Goal: Task Accomplishment & Management: Manage account settings

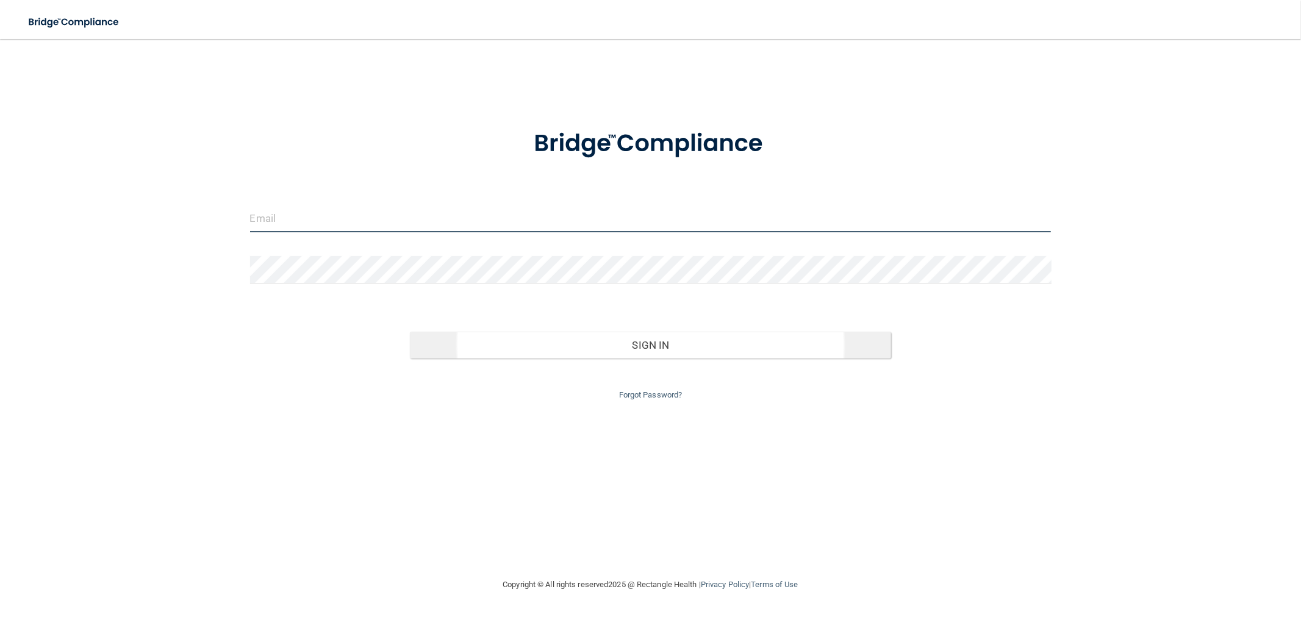
type input "[EMAIL_ADDRESS][DOMAIN_NAME]"
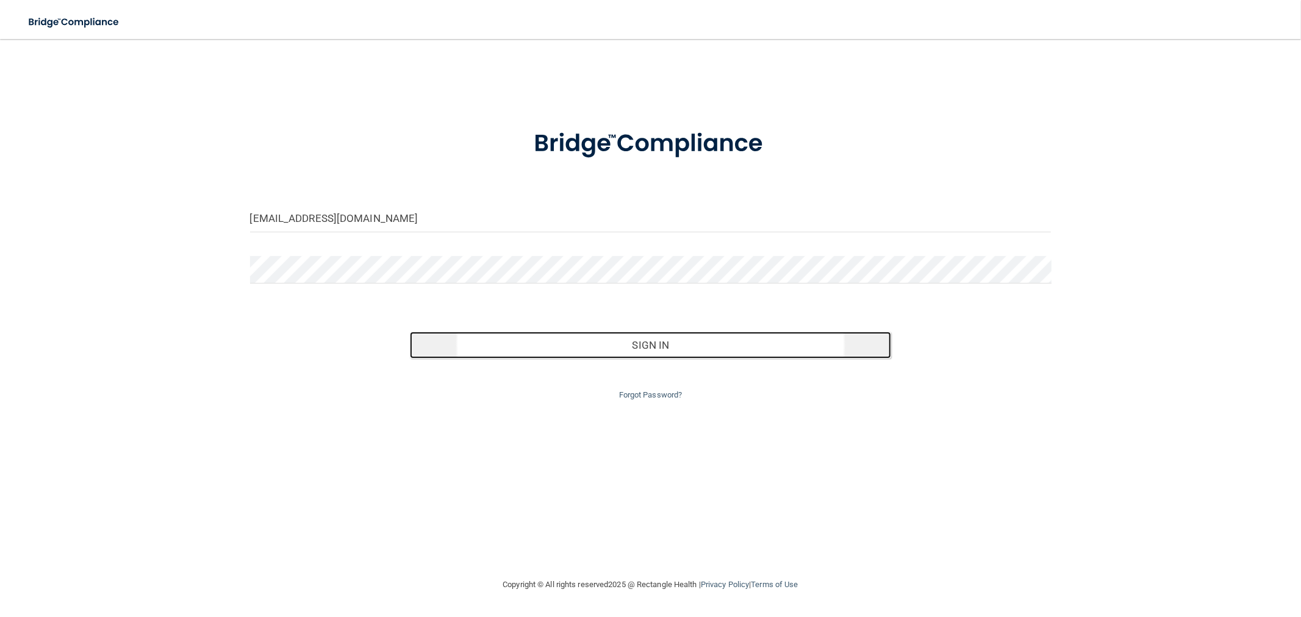
click at [556, 334] on button "Sign In" at bounding box center [650, 345] width 480 height 27
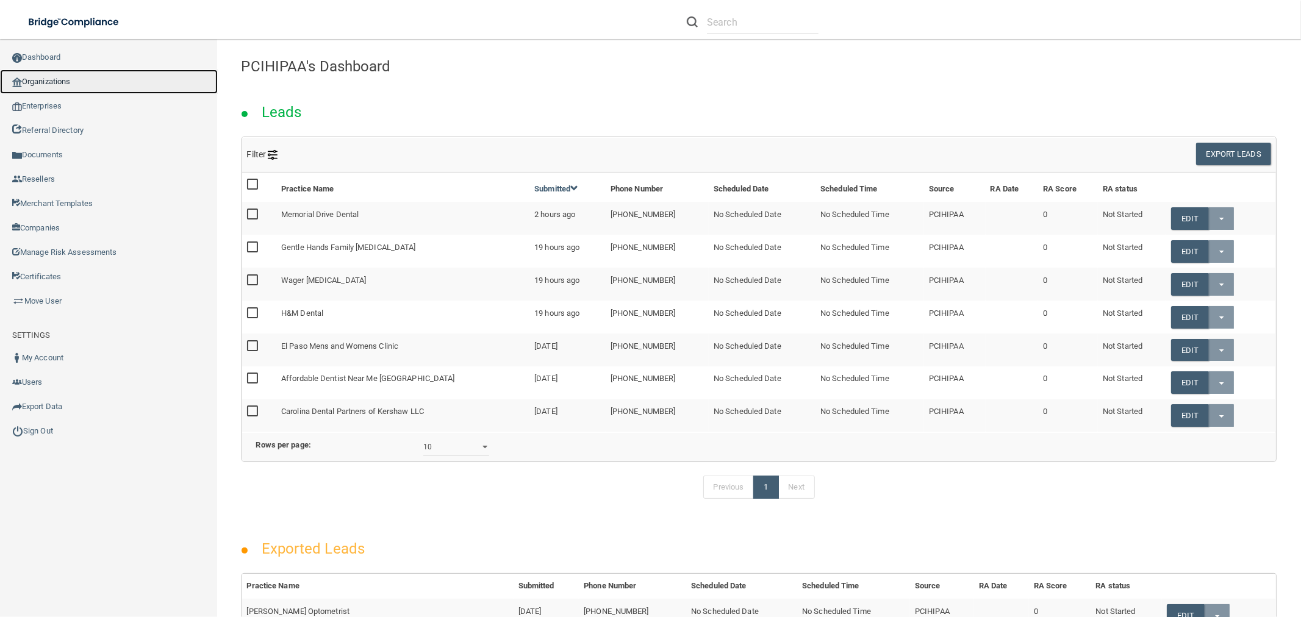
click at [135, 74] on link "Organizations" at bounding box center [109, 82] width 218 height 24
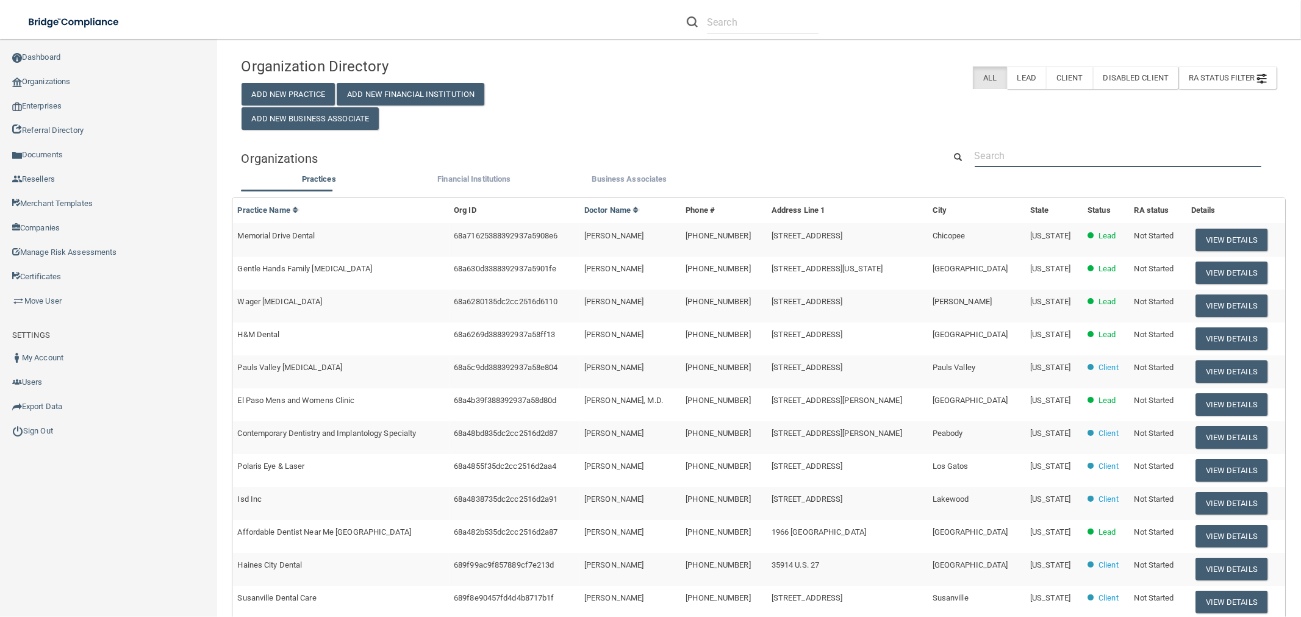
click at [1045, 161] on input "text" at bounding box center [1117, 156] width 287 height 23
paste input "MYMYCOLAB"
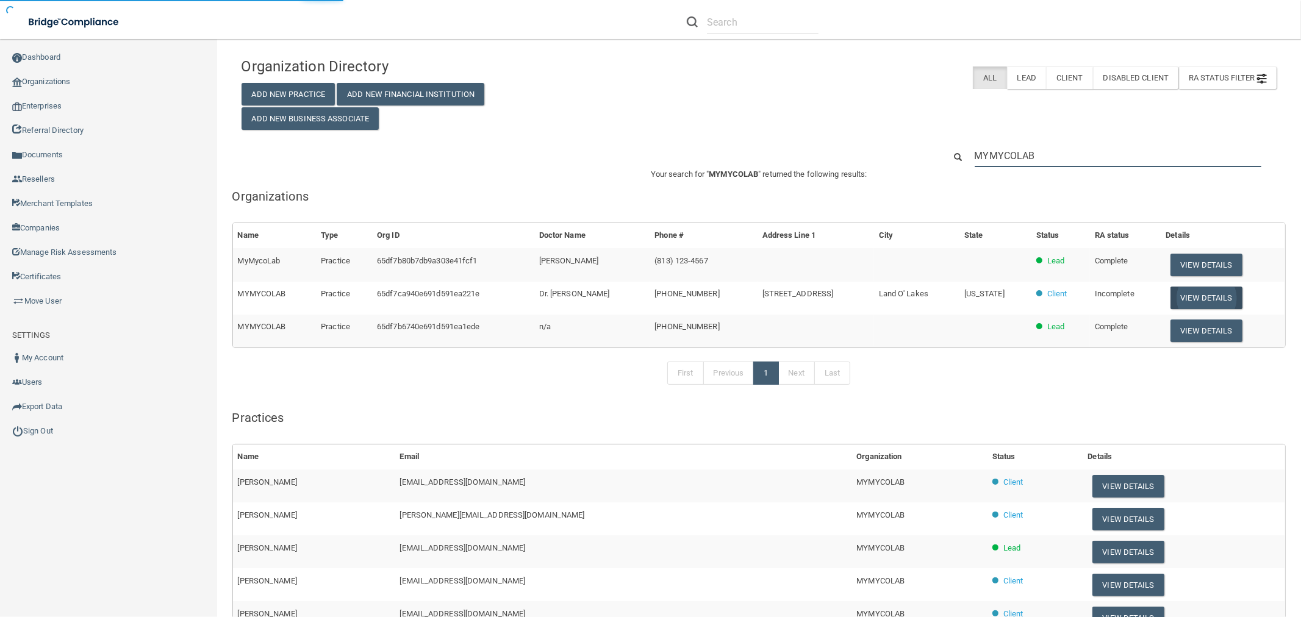
type input "MYMYCOLAB"
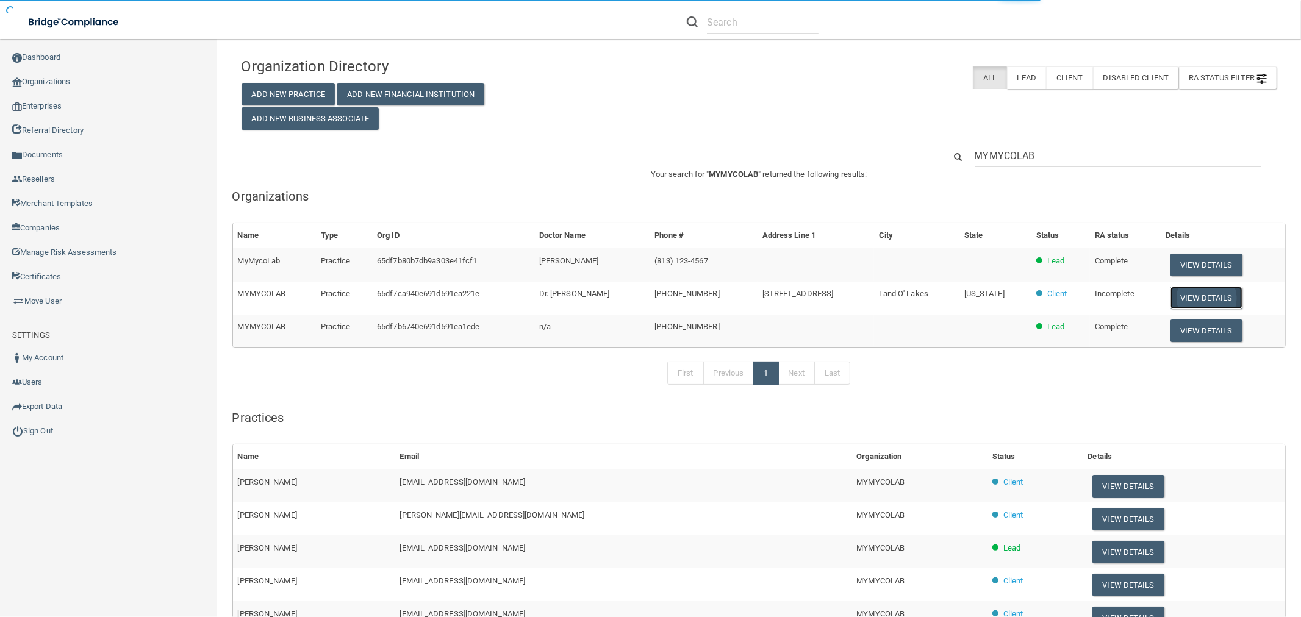
click at [1221, 294] on button "View Details" at bounding box center [1206, 298] width 72 height 23
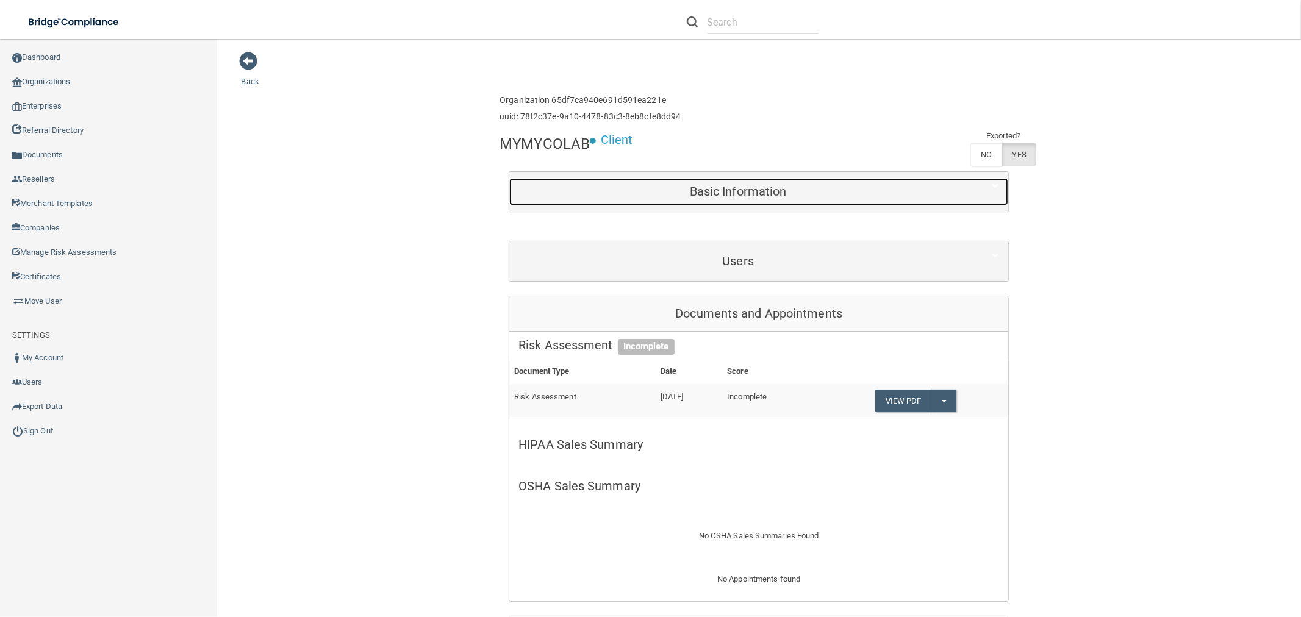
click at [746, 199] on div "Basic Information" at bounding box center [737, 191] width 457 height 27
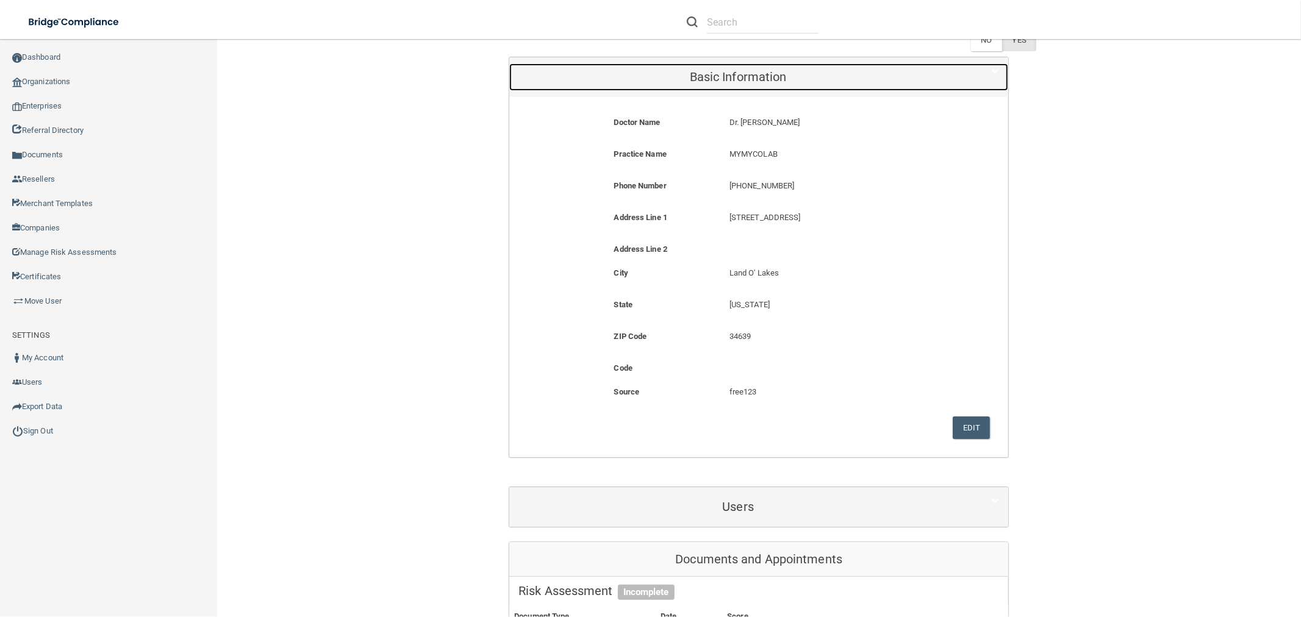
scroll to position [338, 0]
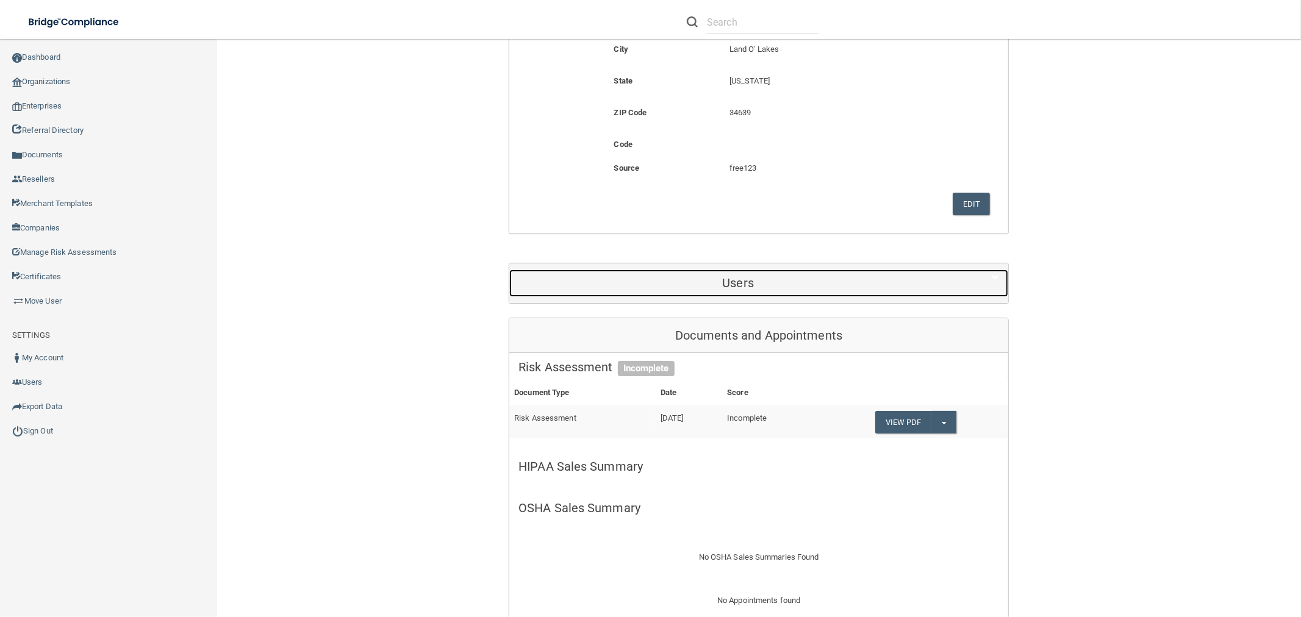
click at [765, 280] on h5 "Users" at bounding box center [737, 282] width 439 height 13
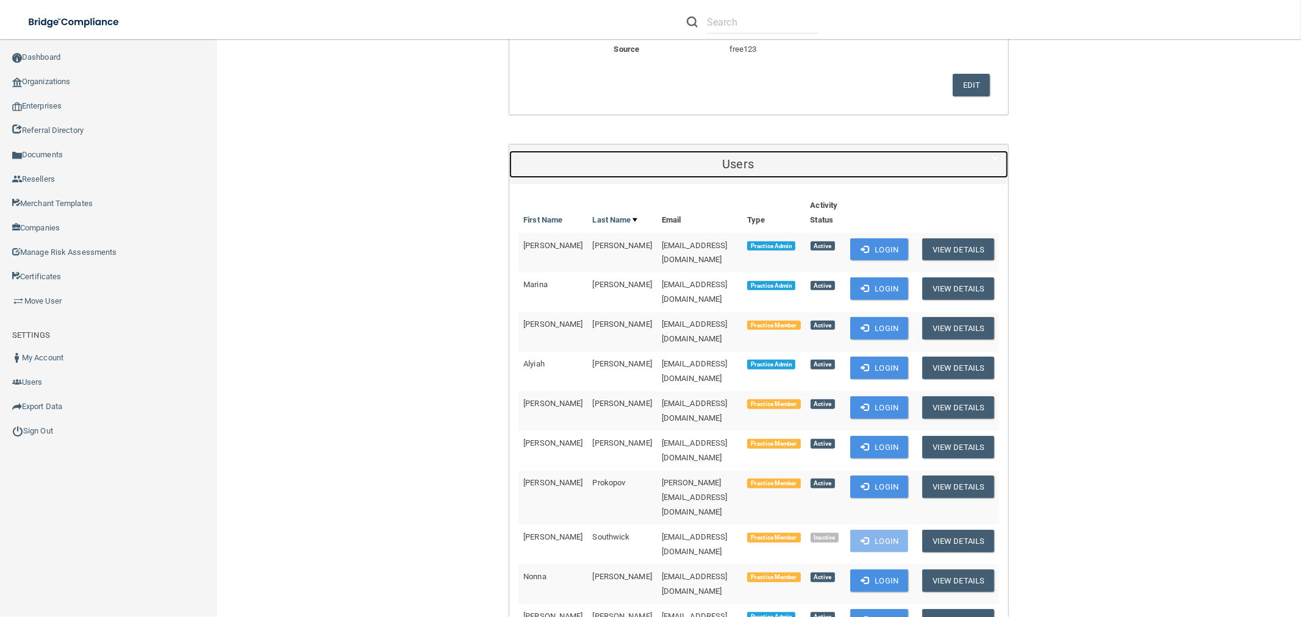
scroll to position [610, 0]
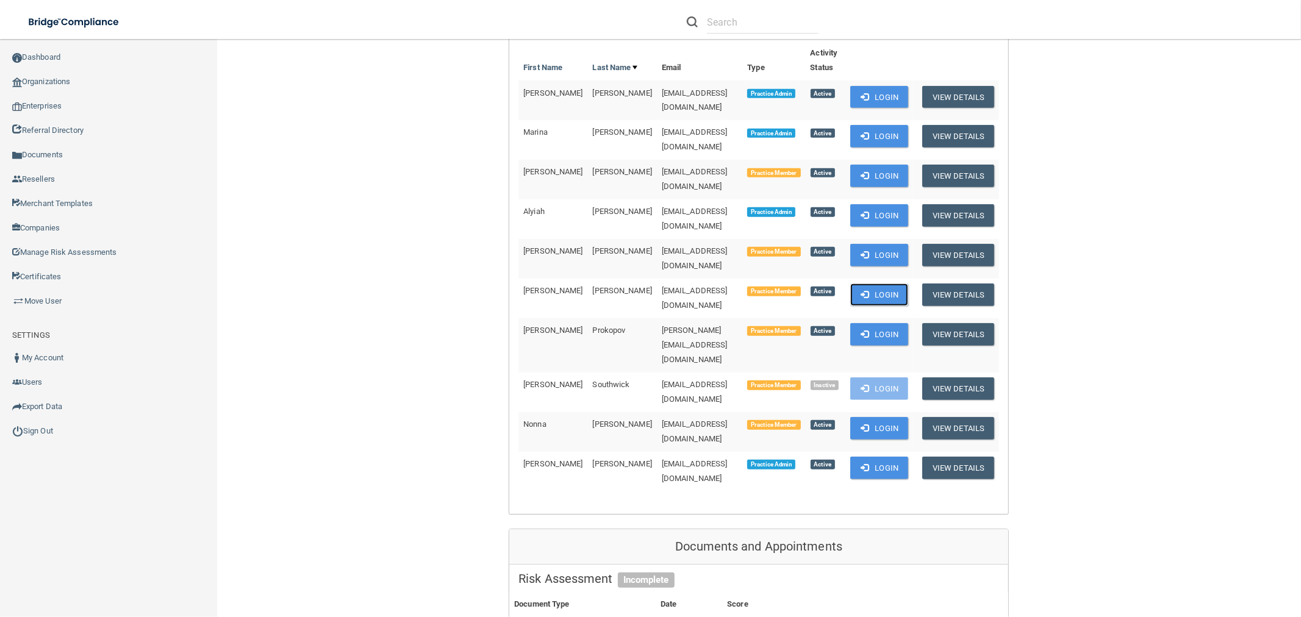
click at [850, 284] on button "Login" at bounding box center [879, 295] width 58 height 23
click at [869, 204] on button "Login" at bounding box center [879, 215] width 58 height 23
drag, startPoint x: 599, startPoint y: 255, endPoint x: 563, endPoint y: 257, distance: 36.1
click at [588, 279] on td "Penaranda" at bounding box center [622, 299] width 69 height 40
copy span "Penaranda"
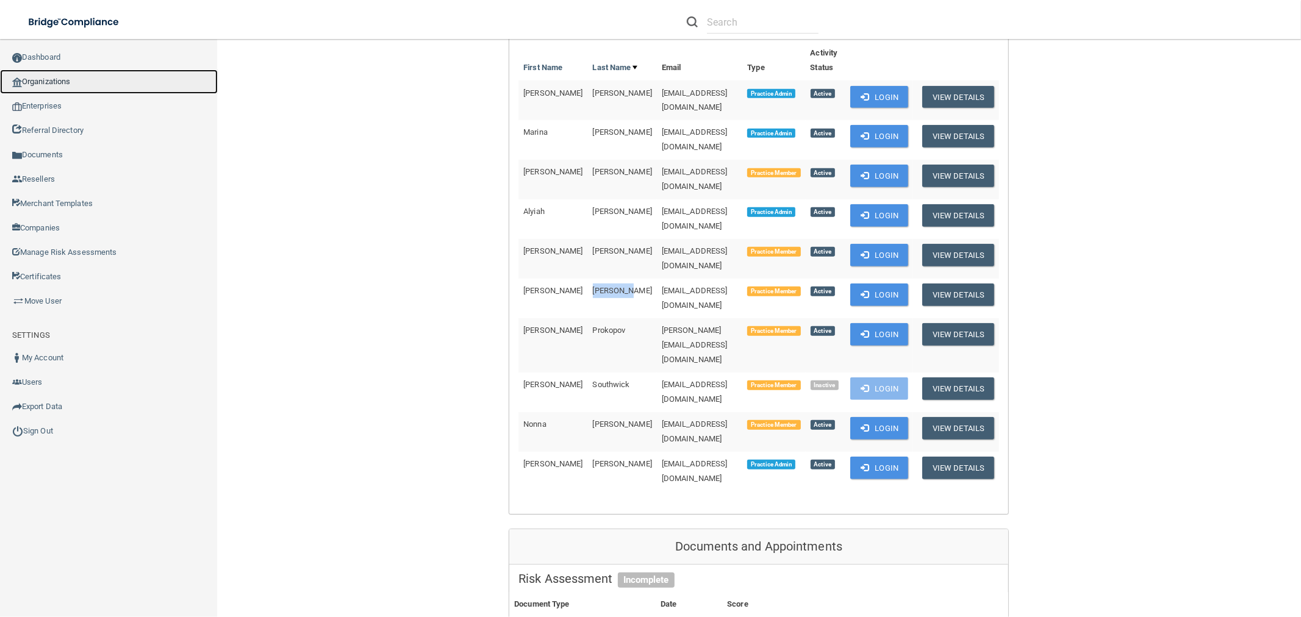
click at [93, 77] on link "Organizations" at bounding box center [109, 82] width 218 height 24
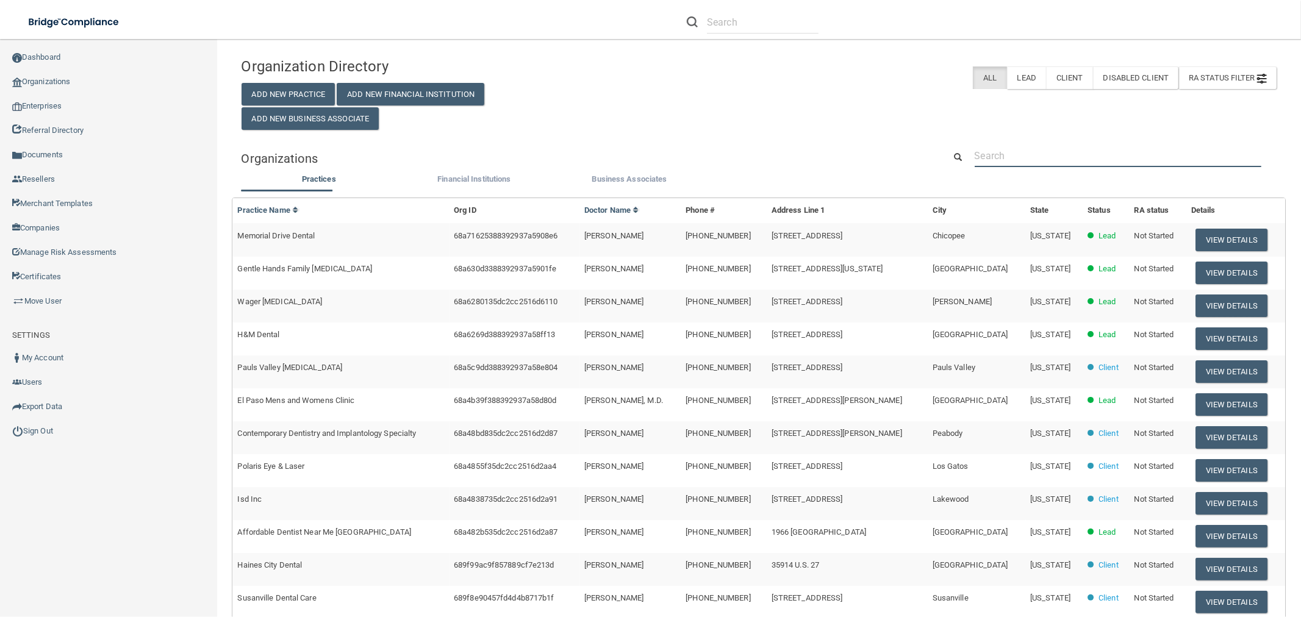
click at [1063, 159] on input "text" at bounding box center [1117, 156] width 287 height 23
paste input "freda@nevadawomenscare.com"
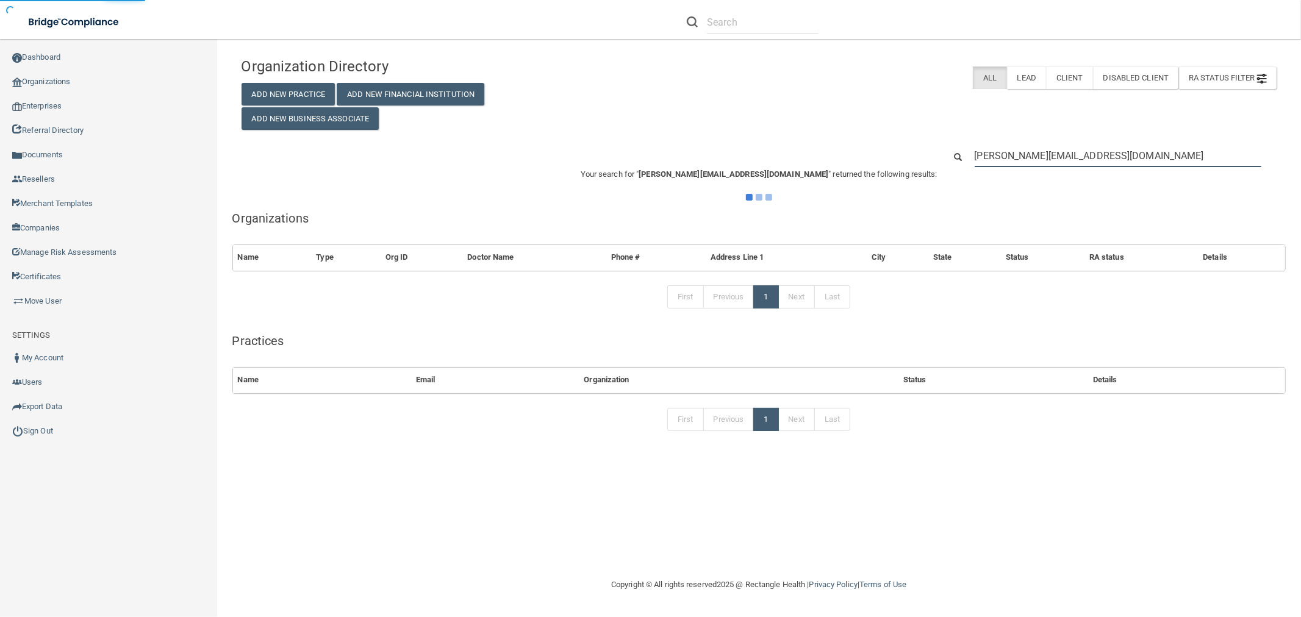
type input "freda@nevadawomenscare.com"
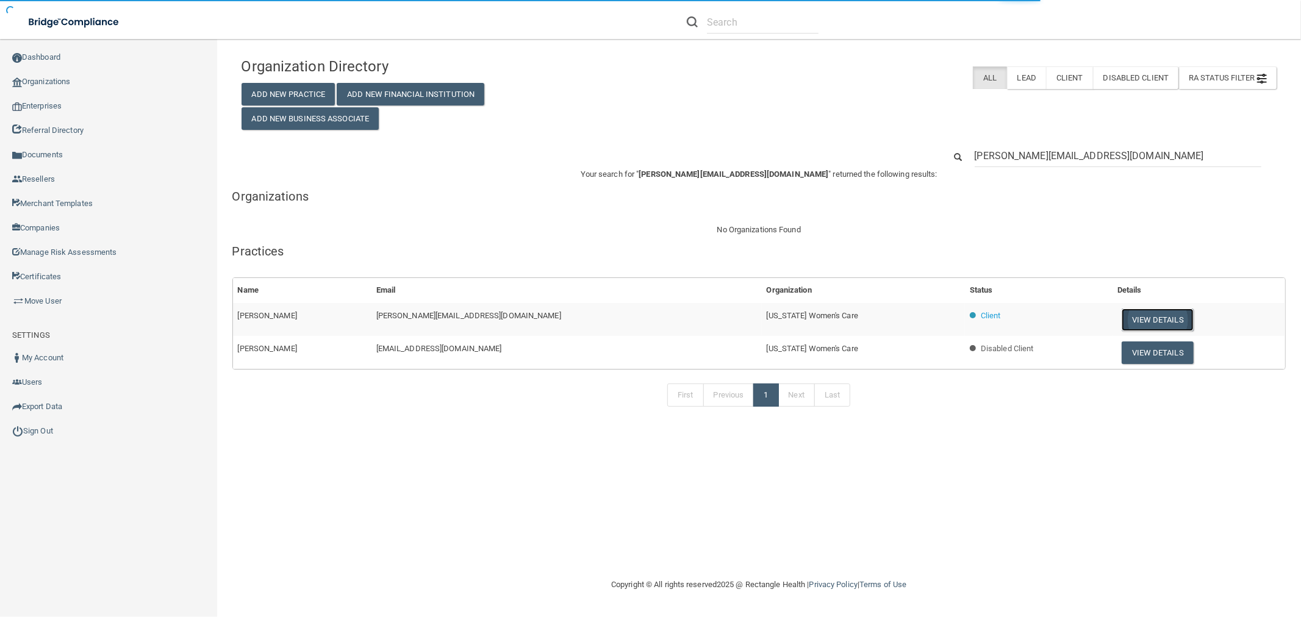
click at [1137, 318] on button "View Details" at bounding box center [1157, 320] width 72 height 23
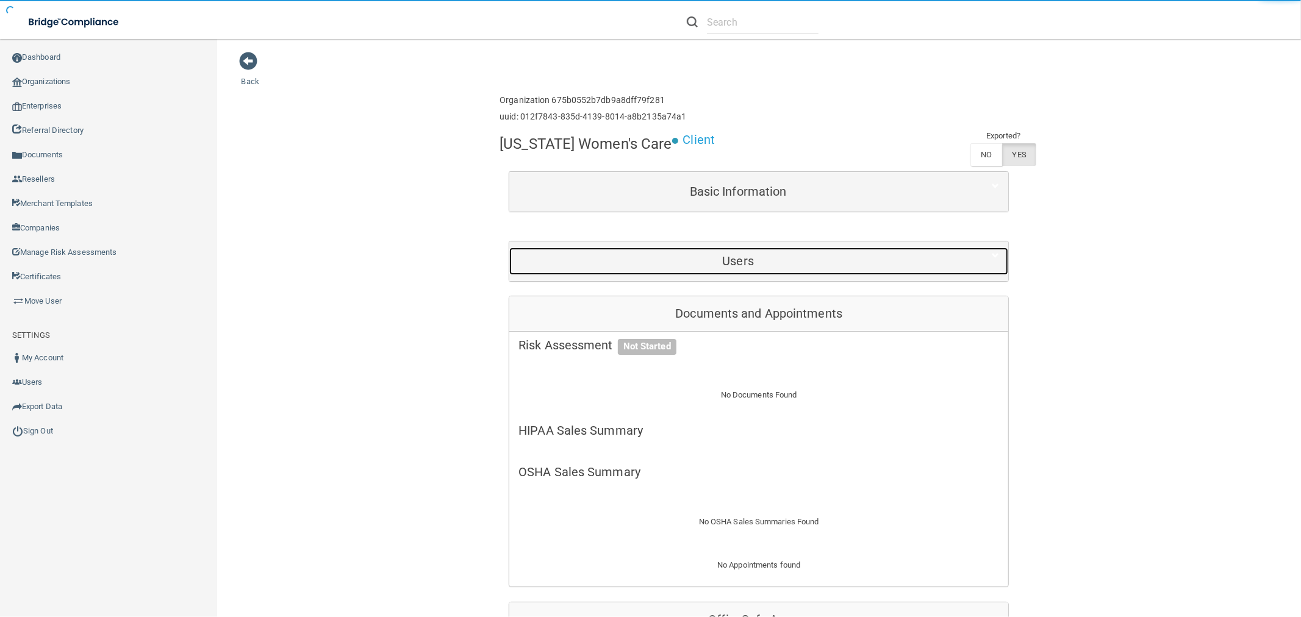
click at [748, 260] on h5 "Users" at bounding box center [737, 260] width 439 height 13
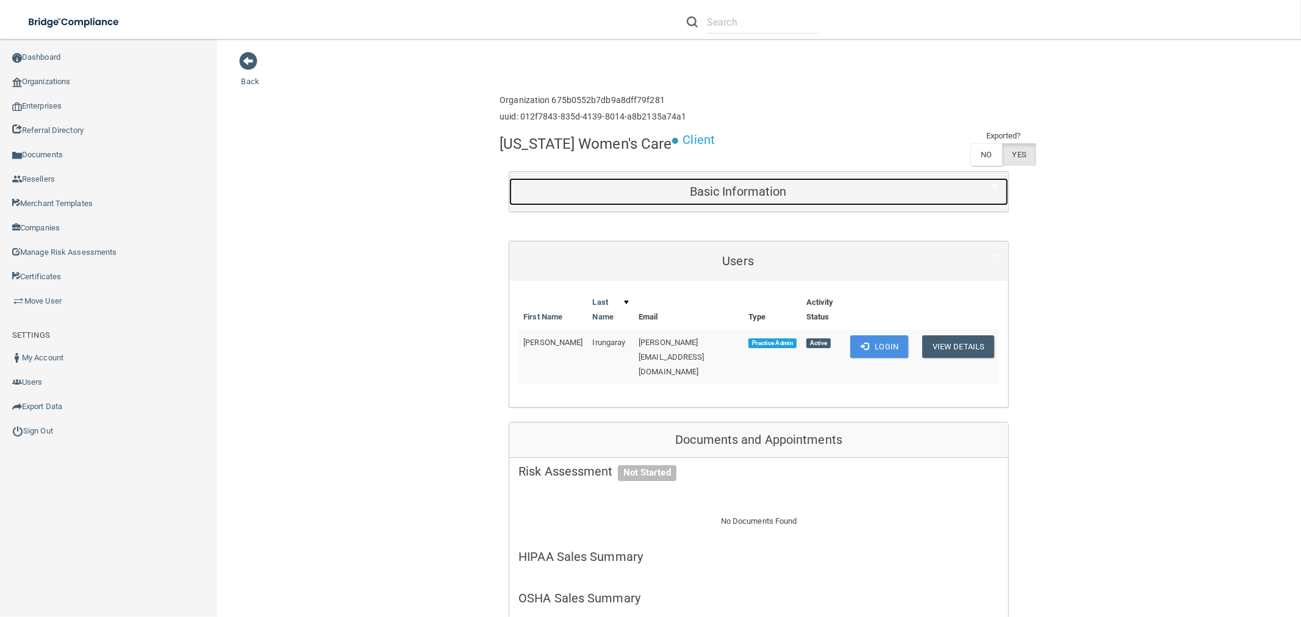
click at [743, 179] on div "Basic Information" at bounding box center [737, 191] width 457 height 27
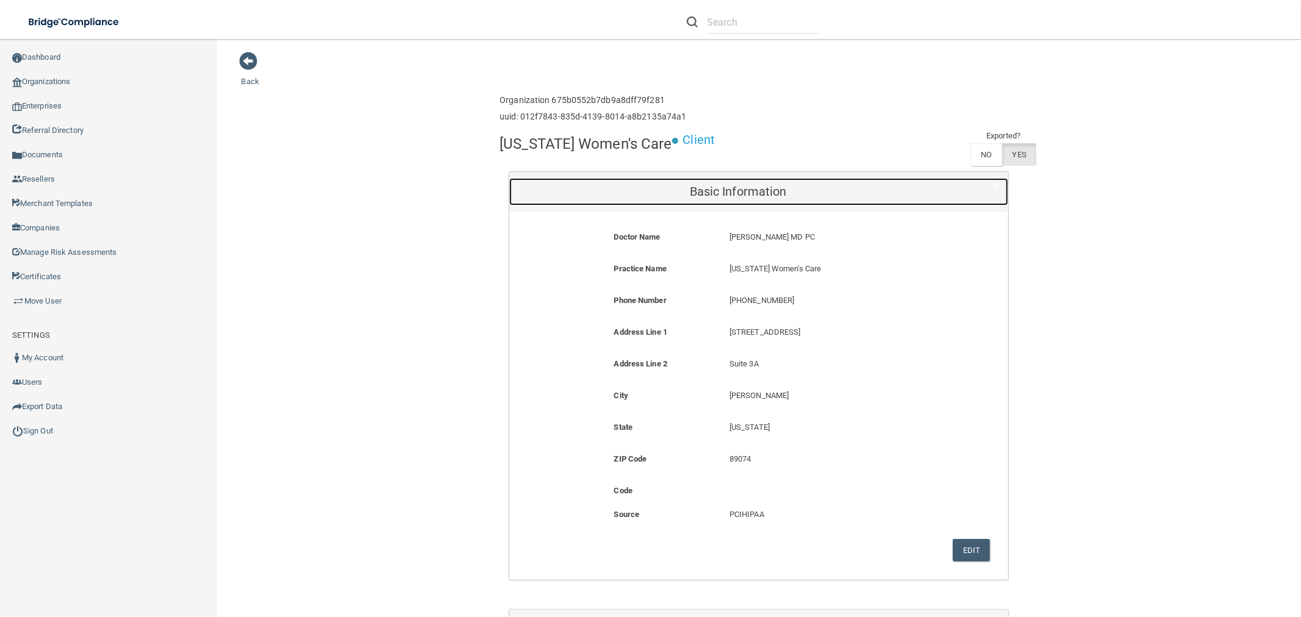
click at [744, 179] on div "Basic Information" at bounding box center [737, 191] width 457 height 27
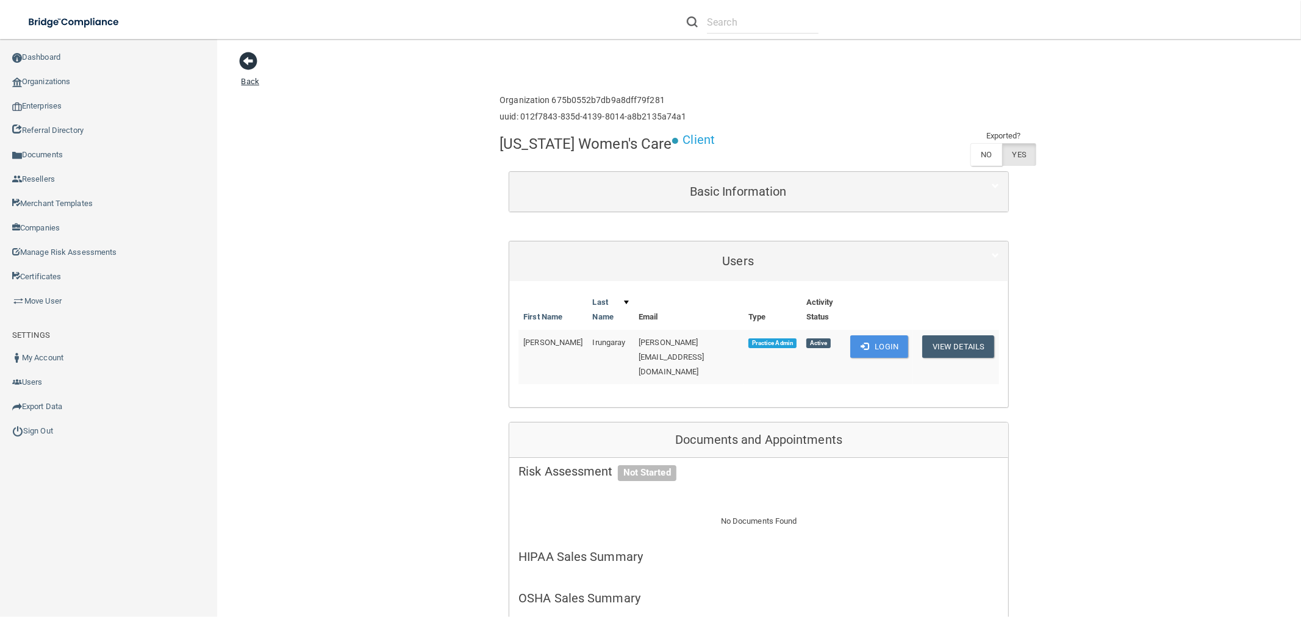
click at [248, 62] on span at bounding box center [249, 61] width 18 height 18
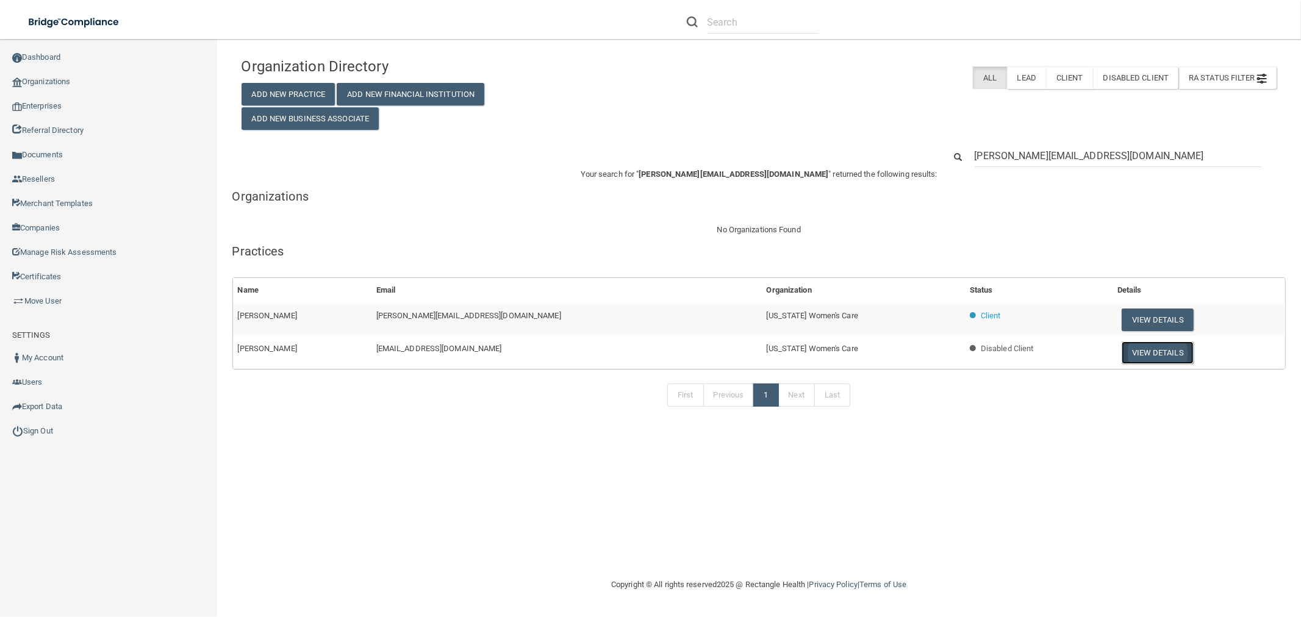
click at [1121, 354] on button "View Details" at bounding box center [1157, 352] width 72 height 23
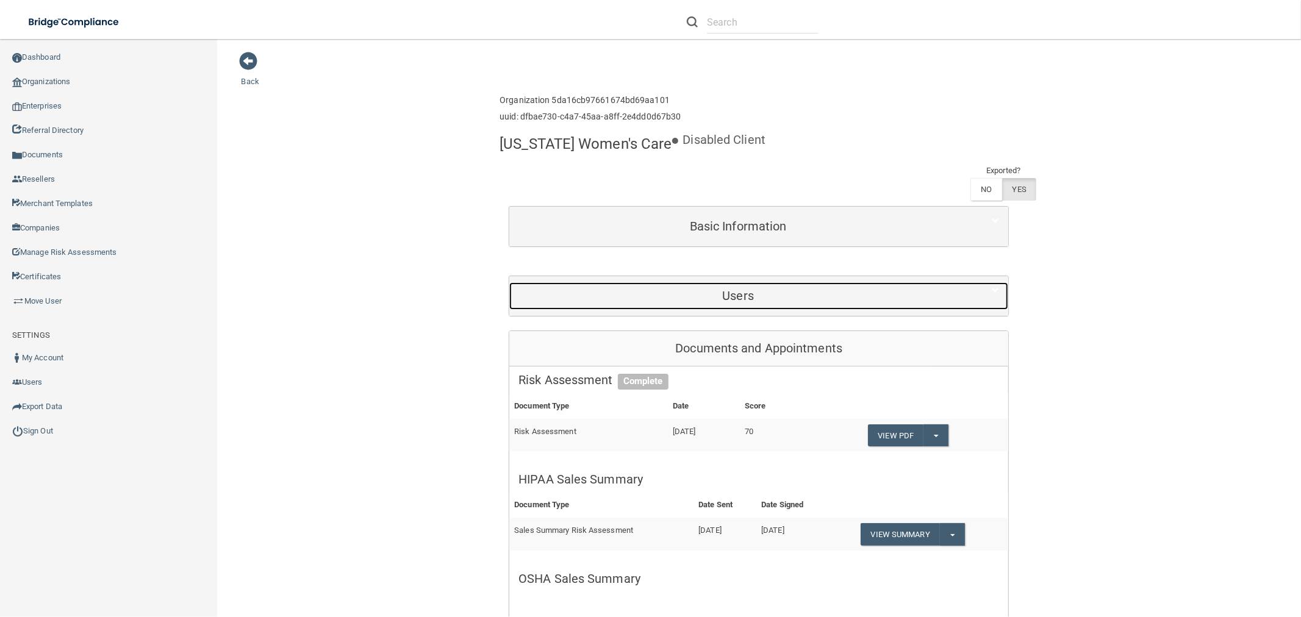
click at [895, 289] on h5 "Users" at bounding box center [737, 295] width 439 height 13
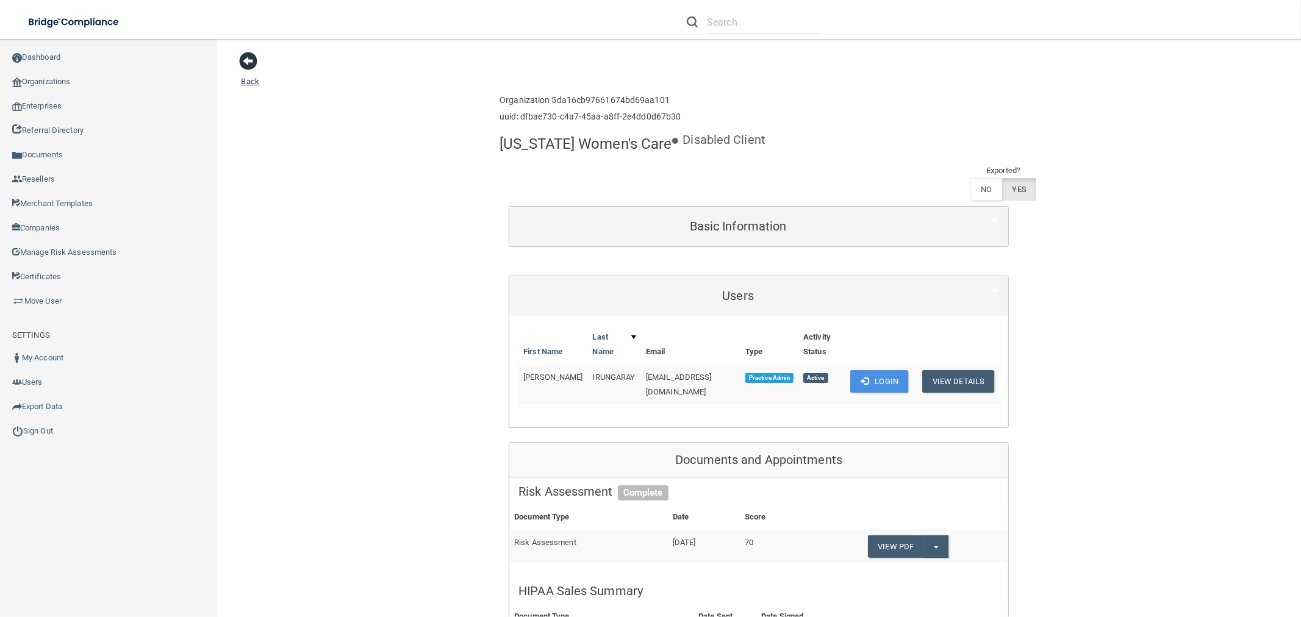
click at [247, 61] on span at bounding box center [249, 61] width 18 height 18
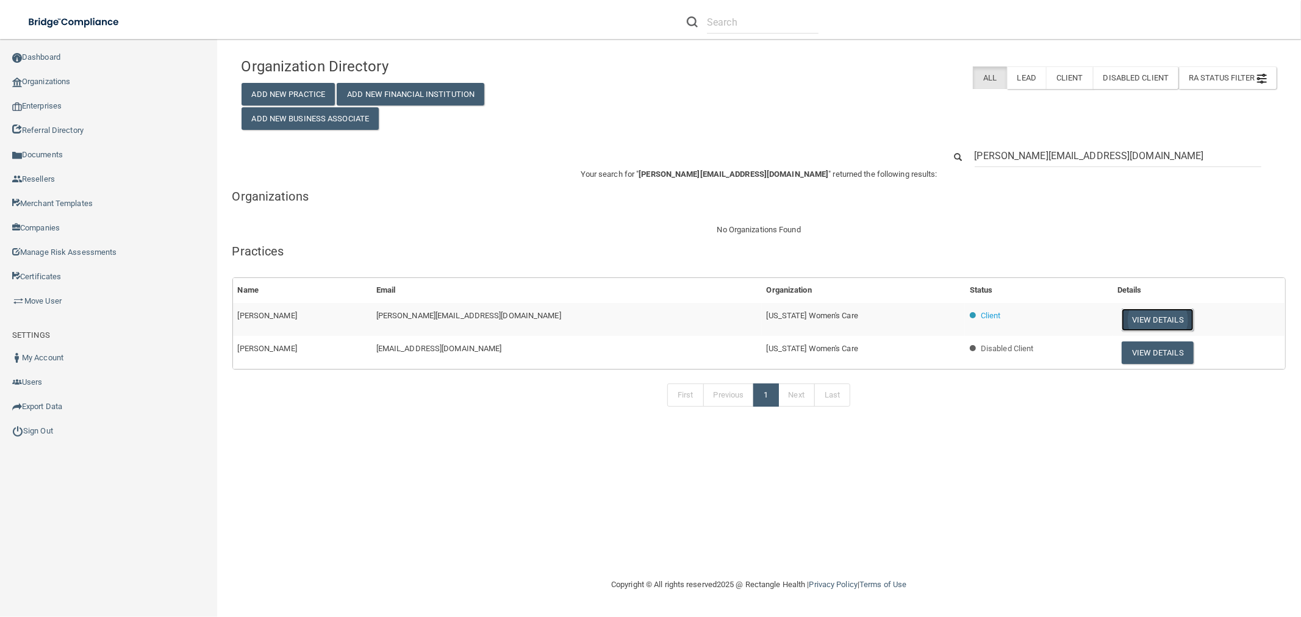
click at [1137, 315] on button "View Details" at bounding box center [1157, 320] width 72 height 23
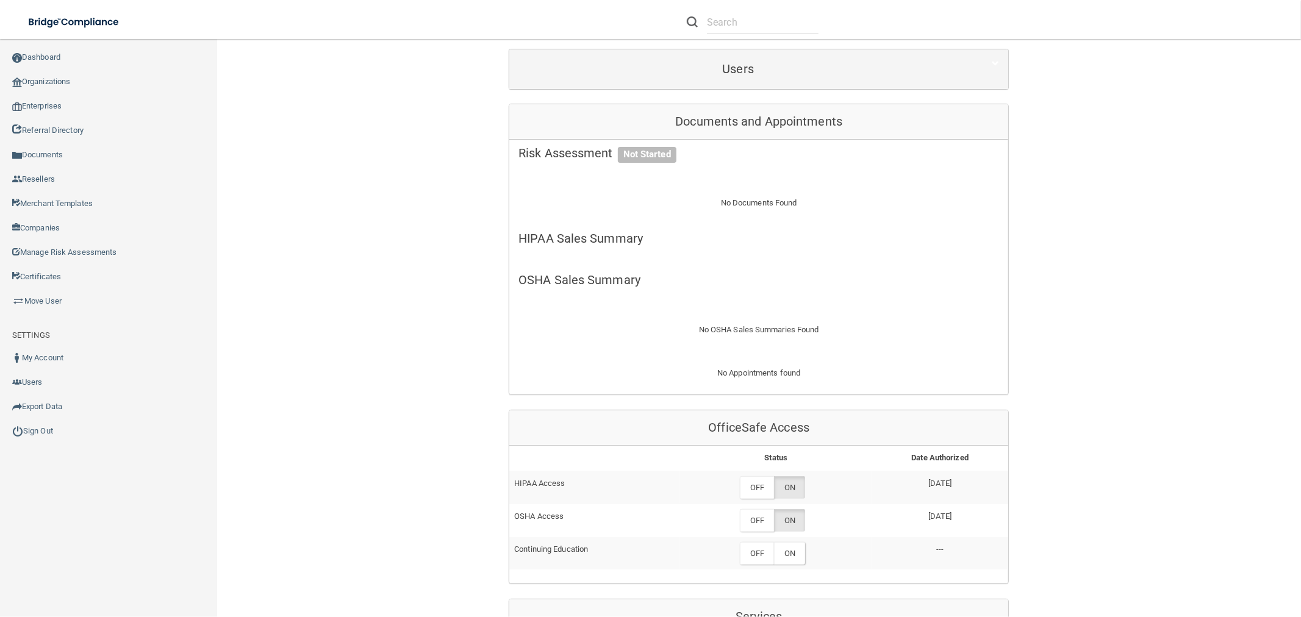
scroll to position [68, 0]
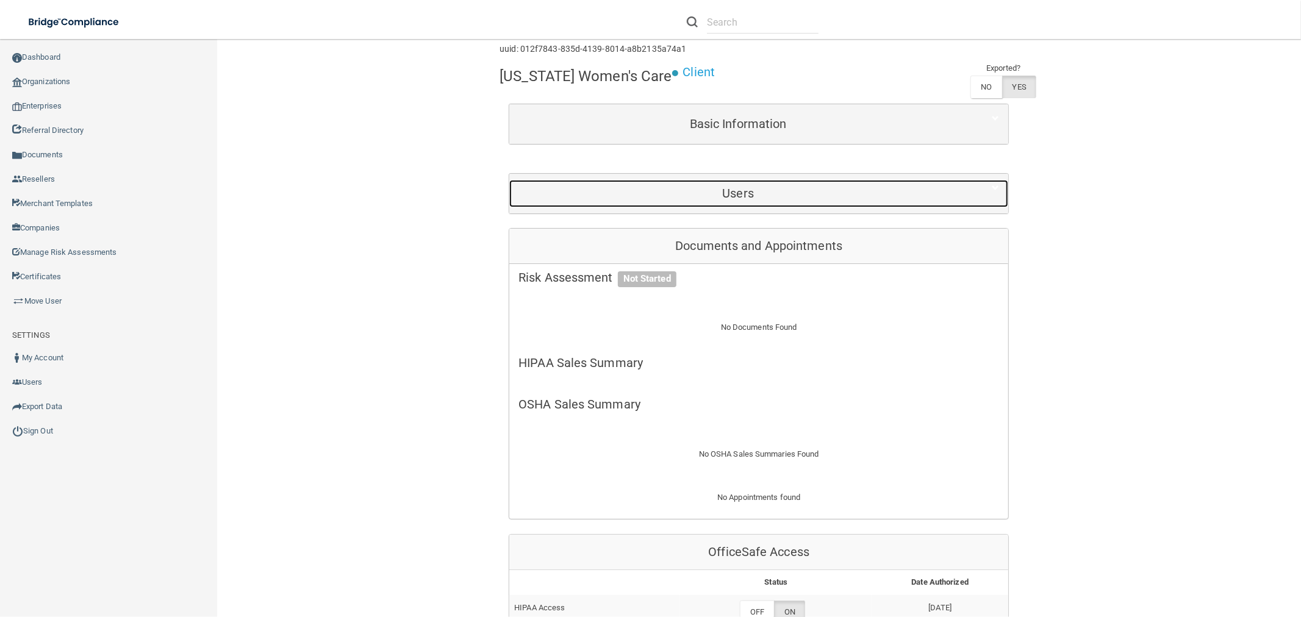
click at [752, 200] on div "Users" at bounding box center [737, 193] width 457 height 27
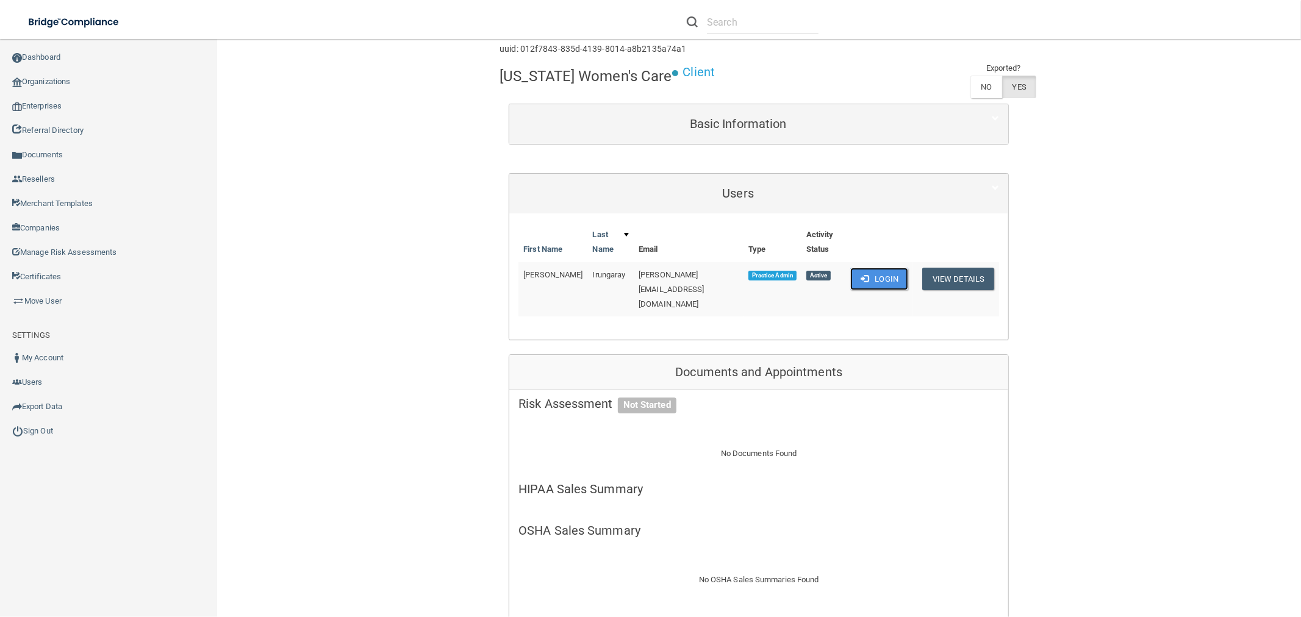
click at [874, 274] on button "Login" at bounding box center [879, 279] width 58 height 23
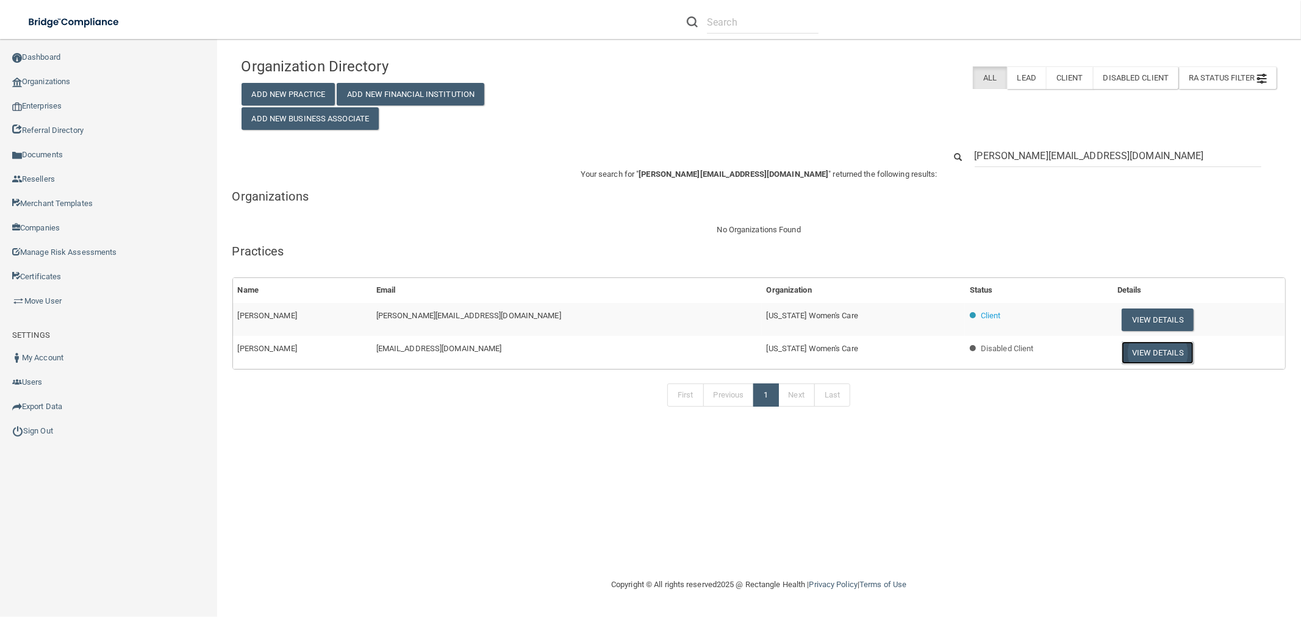
click at [1121, 346] on button "View Details" at bounding box center [1157, 352] width 72 height 23
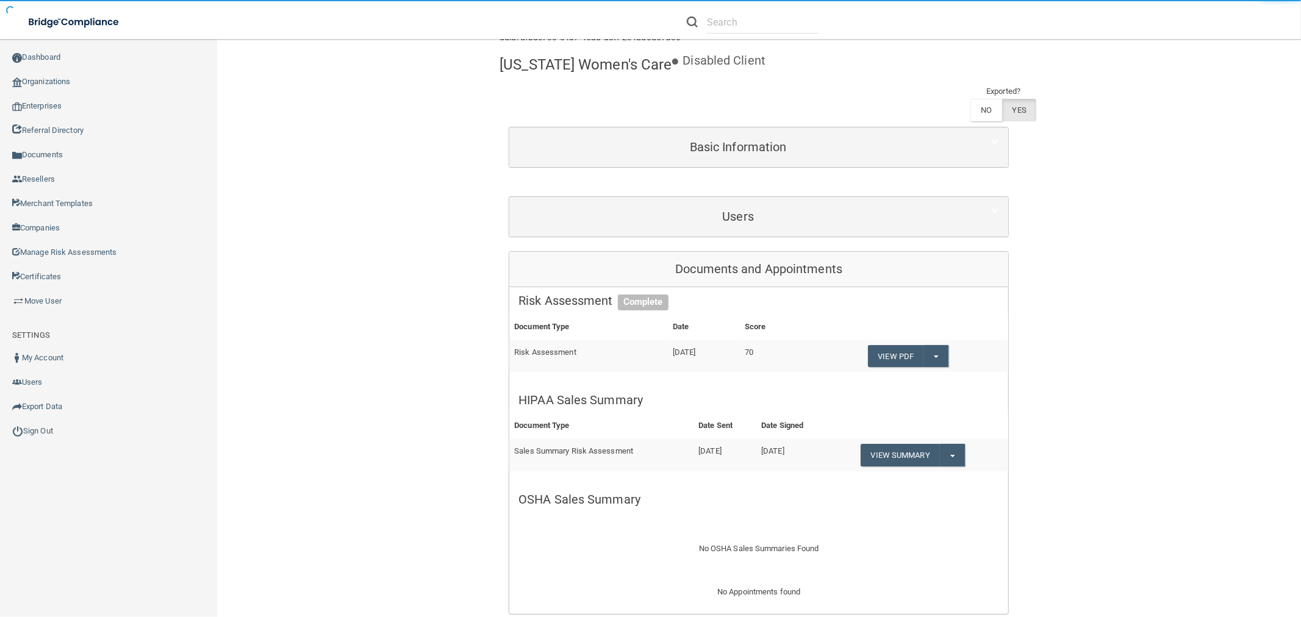
scroll to position [338, 0]
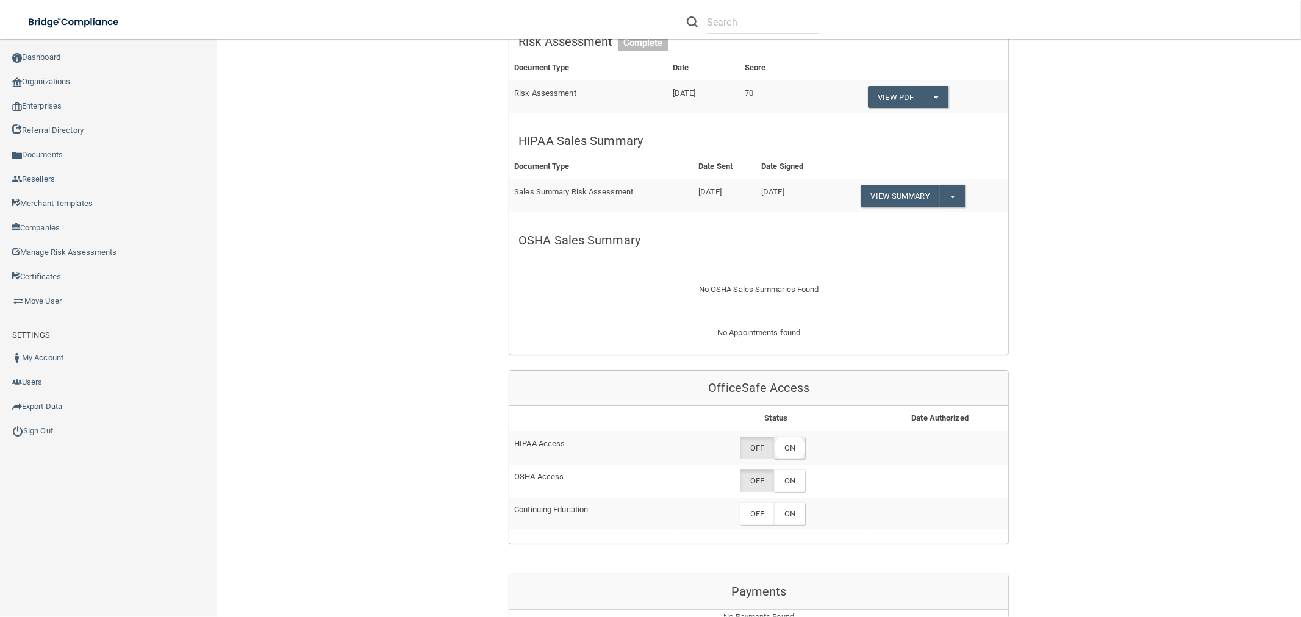
click at [801, 437] on label "ON" at bounding box center [789, 448] width 31 height 23
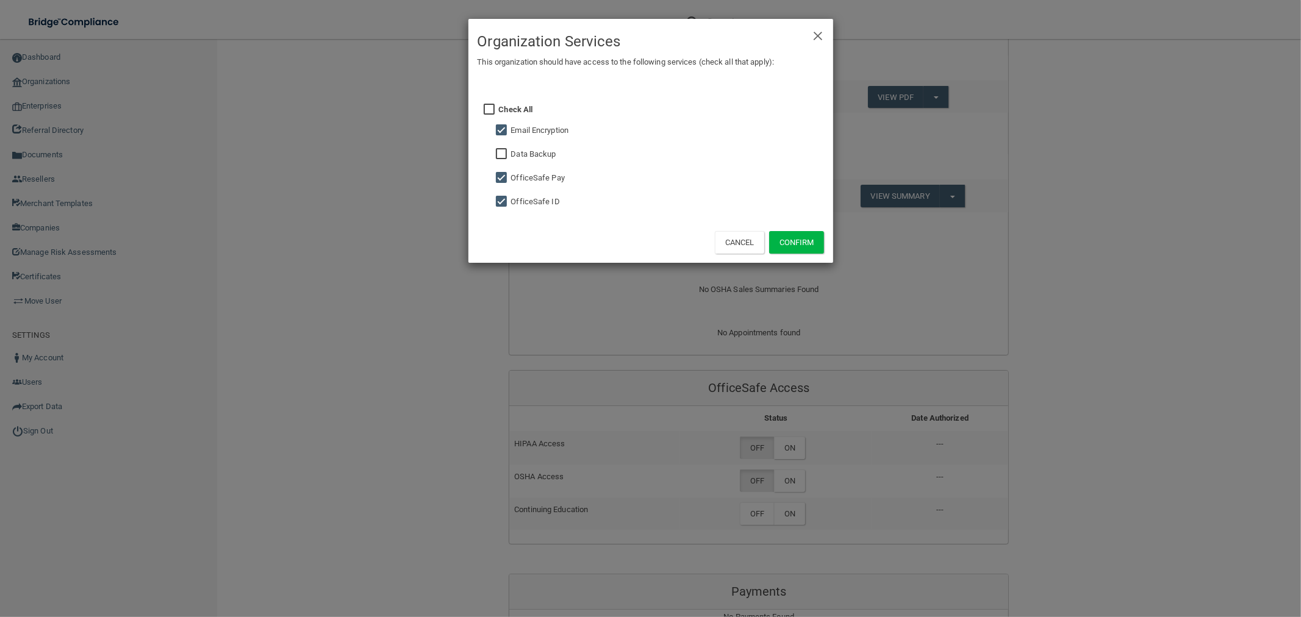
click at [531, 129] on label "Email Encryption" at bounding box center [540, 130] width 58 height 15
click at [517, 182] on label "OfficeSafe Pay" at bounding box center [538, 178] width 54 height 15
click at [504, 174] on input "checkbox" at bounding box center [503, 178] width 14 height 10
checkbox input "false"
drag, startPoint x: 504, startPoint y: 204, endPoint x: 500, endPoint y: 130, distance: 74.5
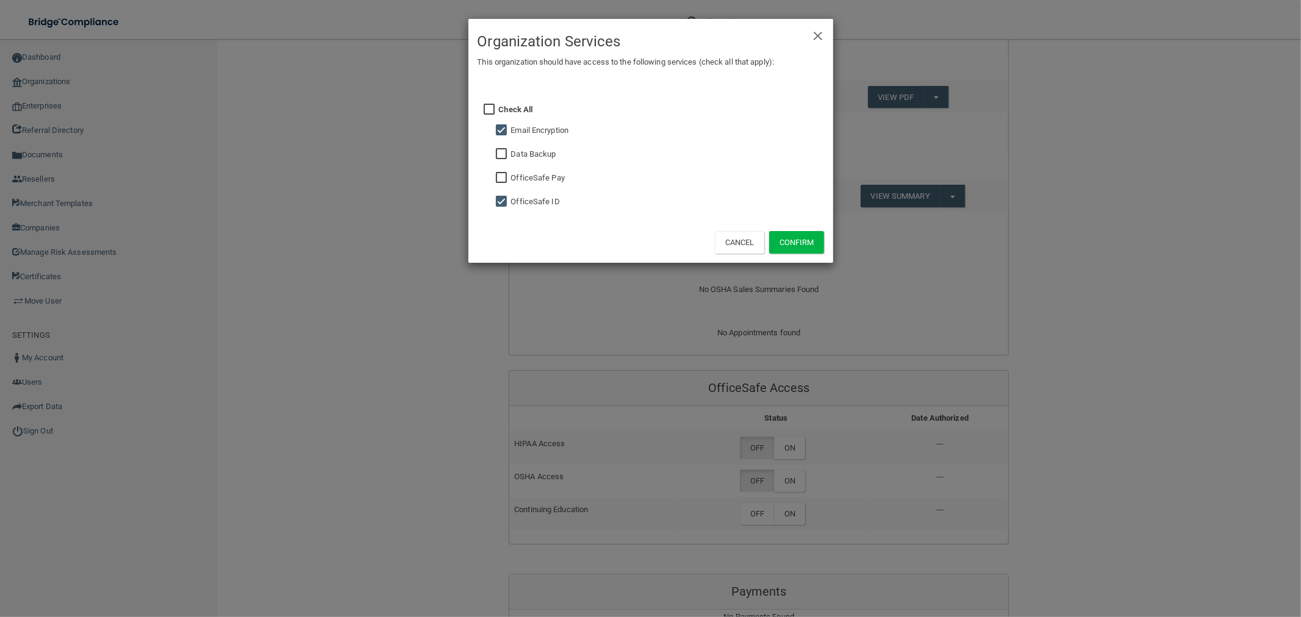
click at [502, 202] on input "checkbox" at bounding box center [503, 202] width 14 height 10
checkbox input "false"
click at [498, 129] on input "checkbox" at bounding box center [503, 131] width 14 height 10
checkbox input "false"
click at [794, 240] on button "Confirm" at bounding box center [796, 242] width 55 height 23
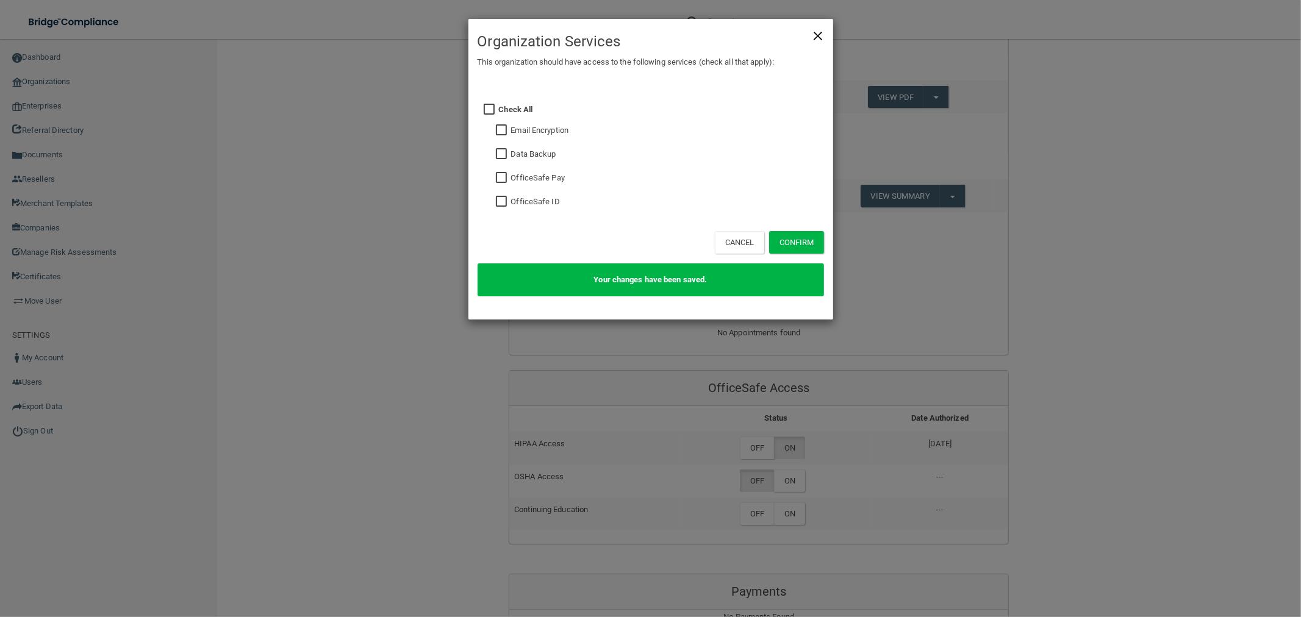
click at [816, 35] on span "×" at bounding box center [817, 34] width 11 height 24
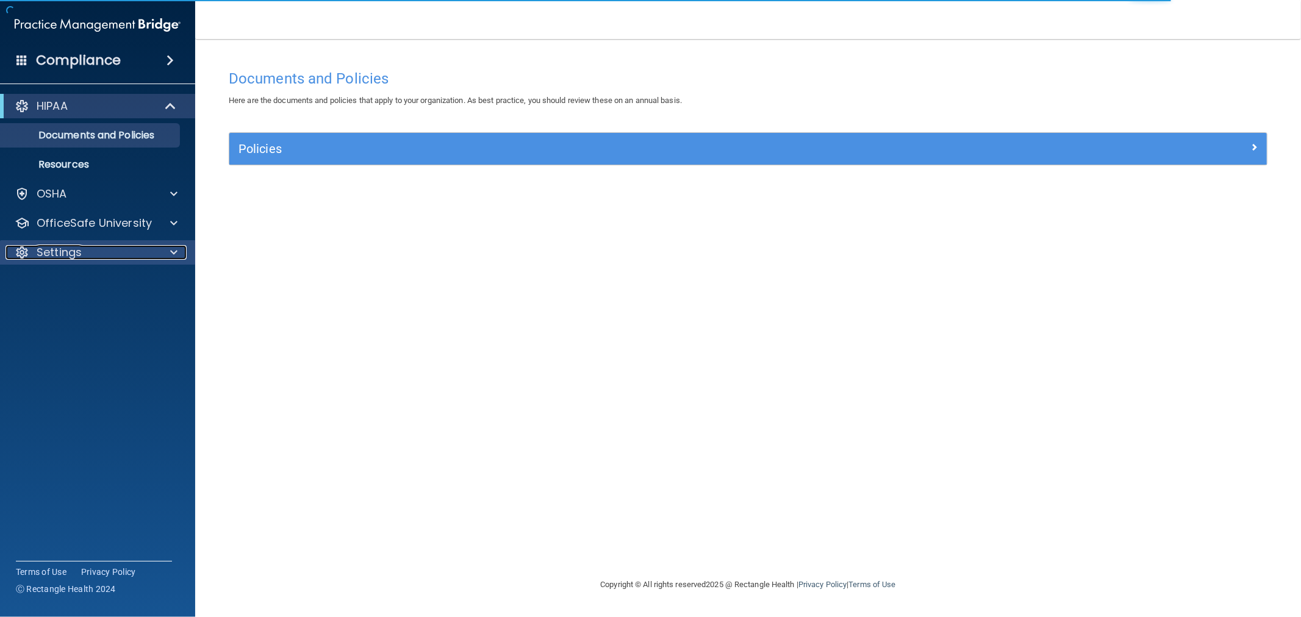
click at [78, 253] on p "Settings" at bounding box center [59, 252] width 45 height 15
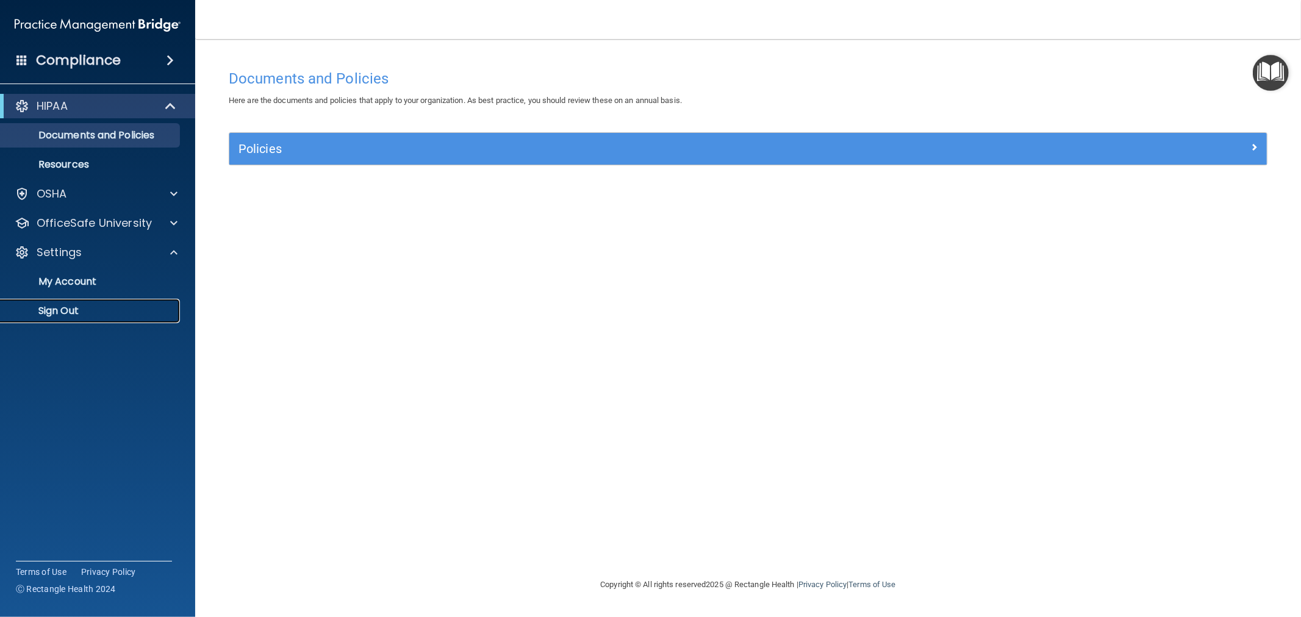
click at [57, 314] on p "Sign Out" at bounding box center [91, 311] width 166 height 12
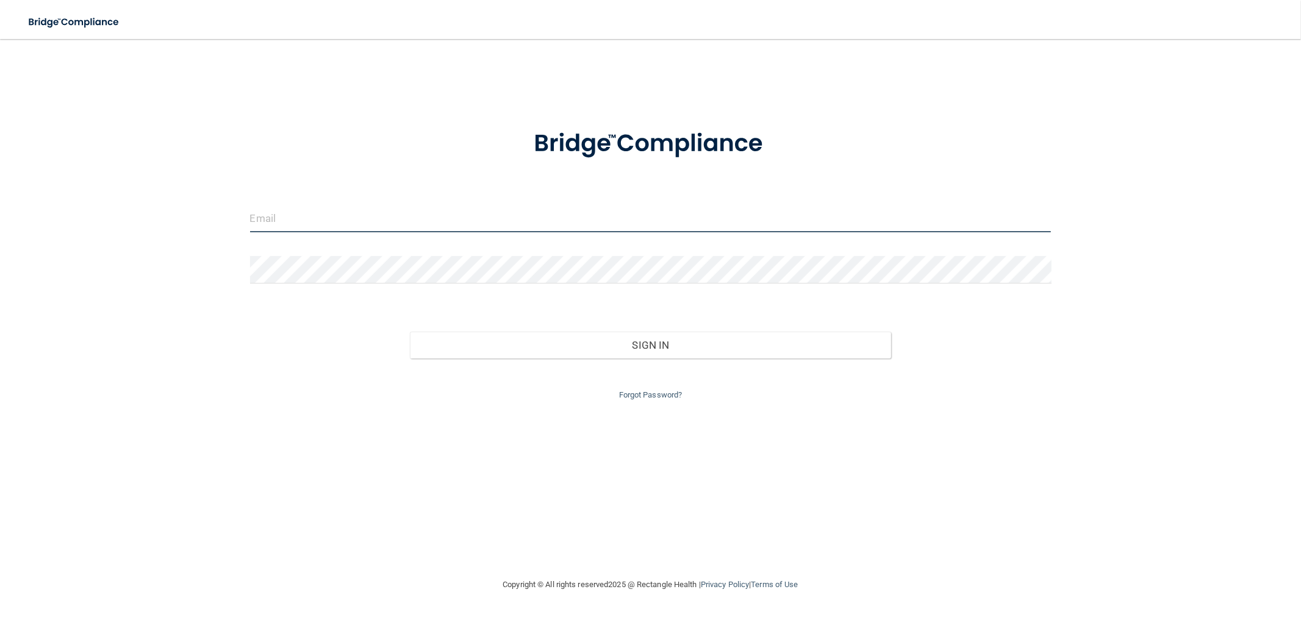
type input "[EMAIL_ADDRESS][DOMAIN_NAME]"
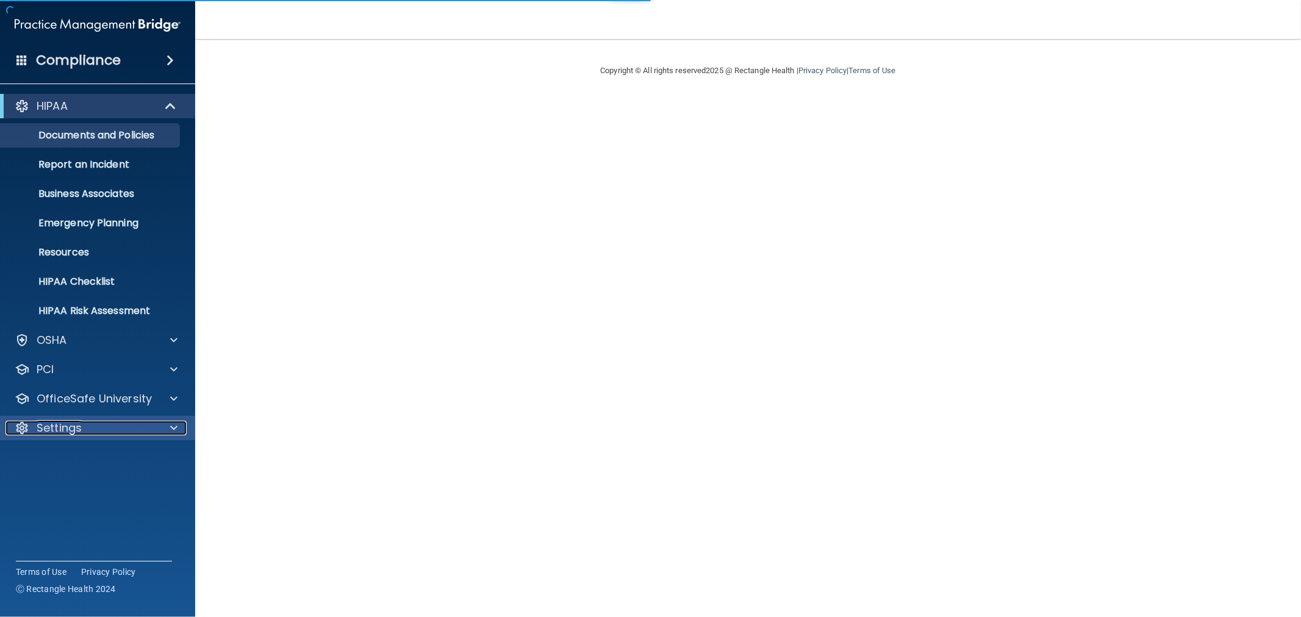
click at [46, 434] on p "Settings" at bounding box center [59, 428] width 45 height 15
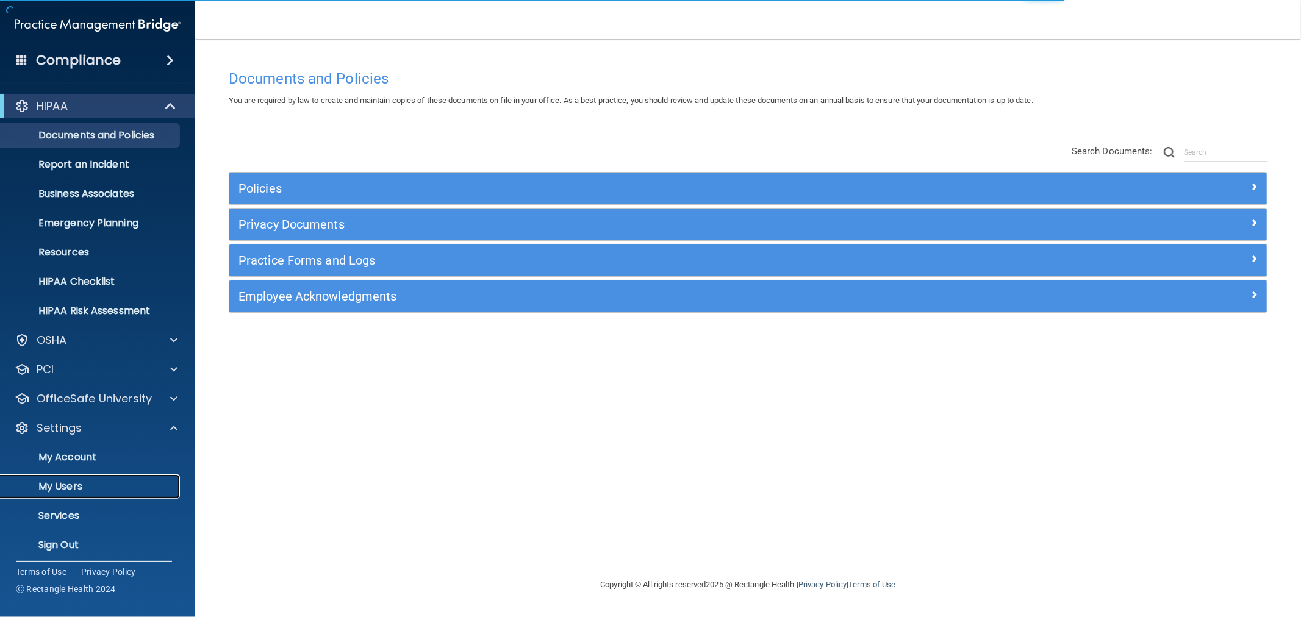
click at [55, 491] on p "My Users" at bounding box center [91, 486] width 166 height 12
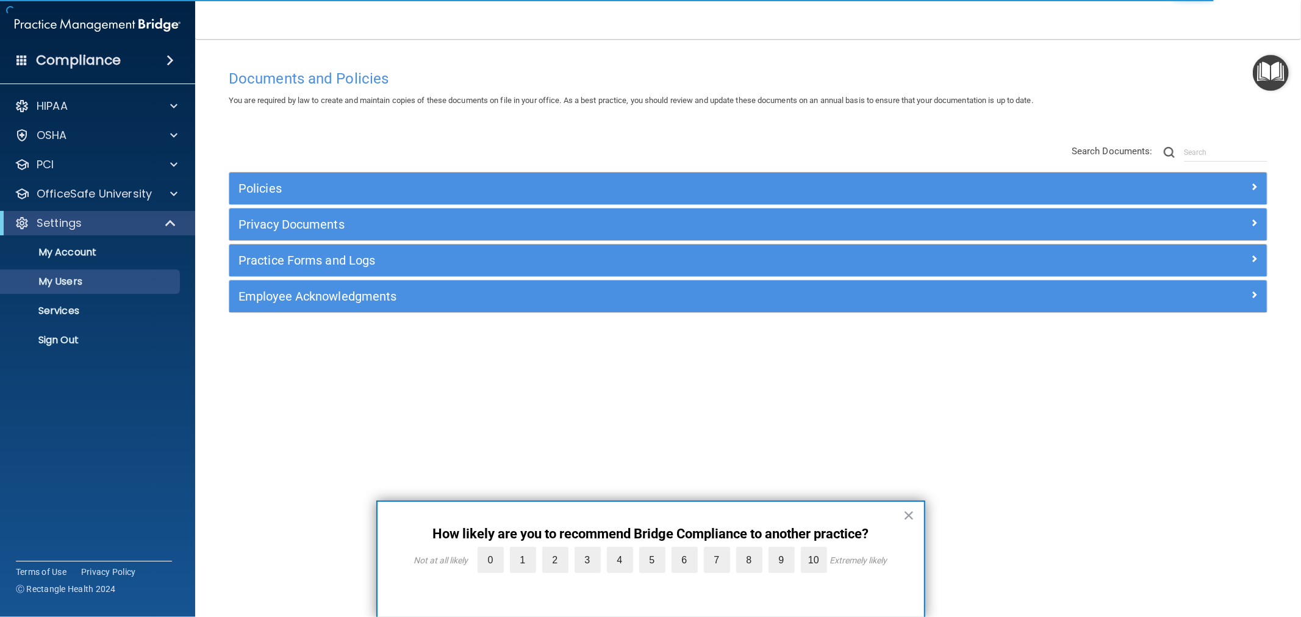
select select "20"
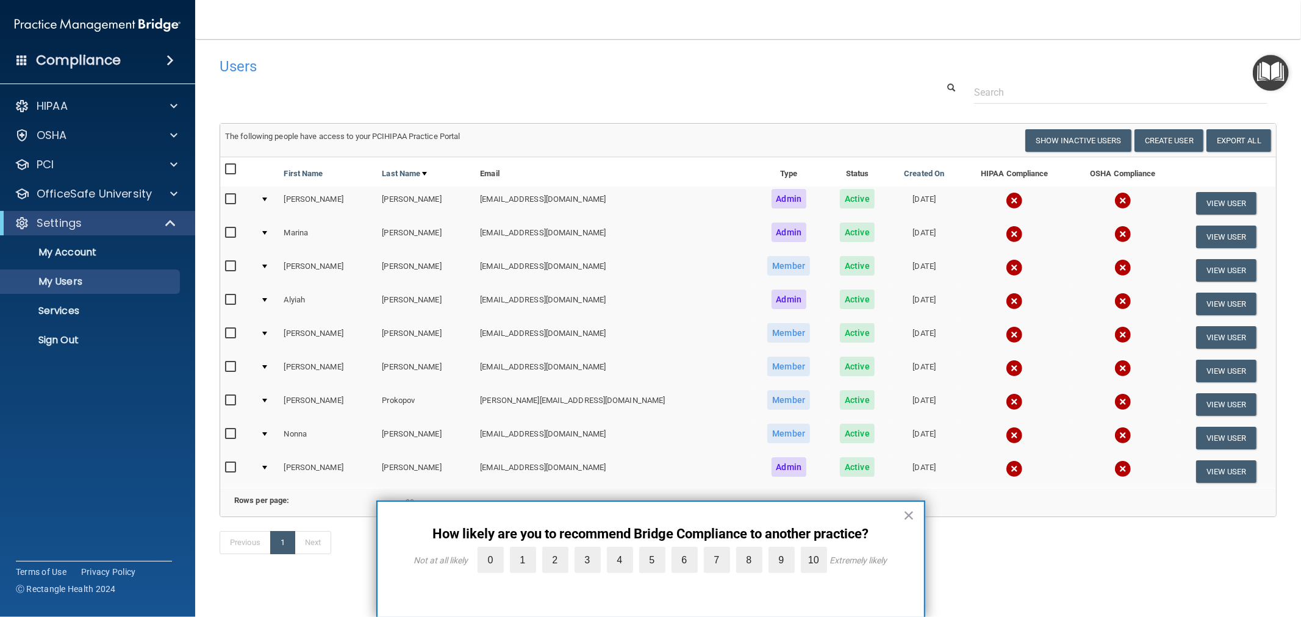
click at [1005, 466] on img at bounding box center [1013, 468] width 17 height 17
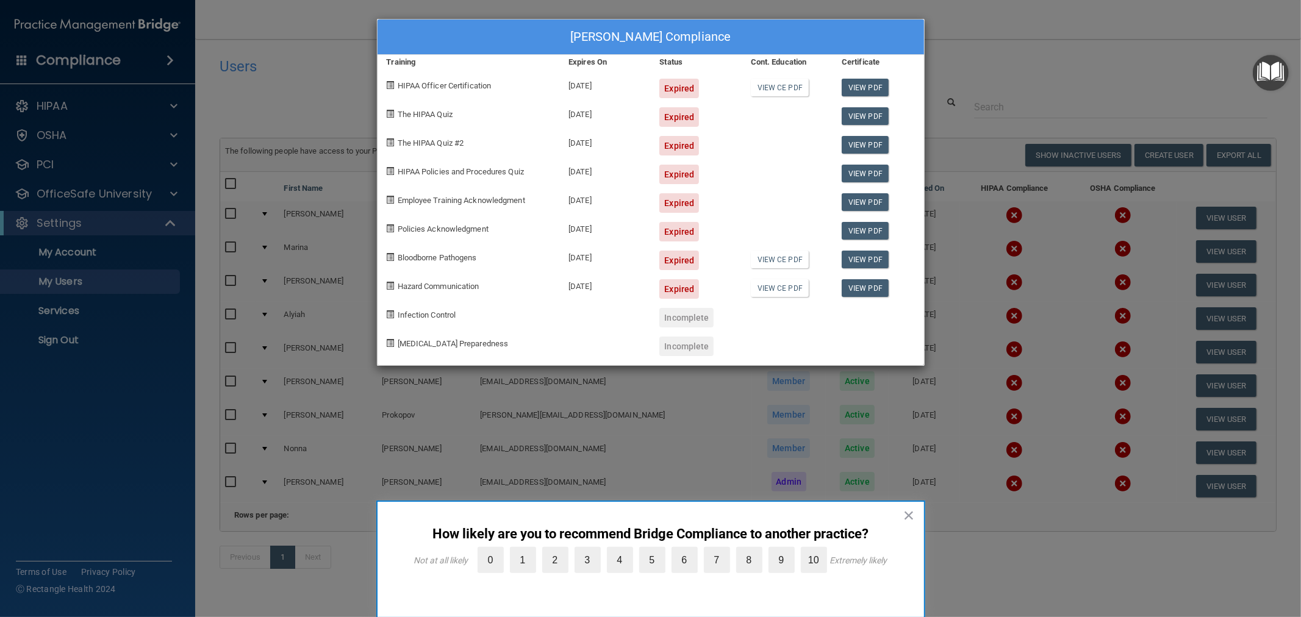
click at [1026, 430] on div "Nathan Taylor's Compliance Training Expires On Status Cont. Education Certifica…" at bounding box center [650, 308] width 1301 height 617
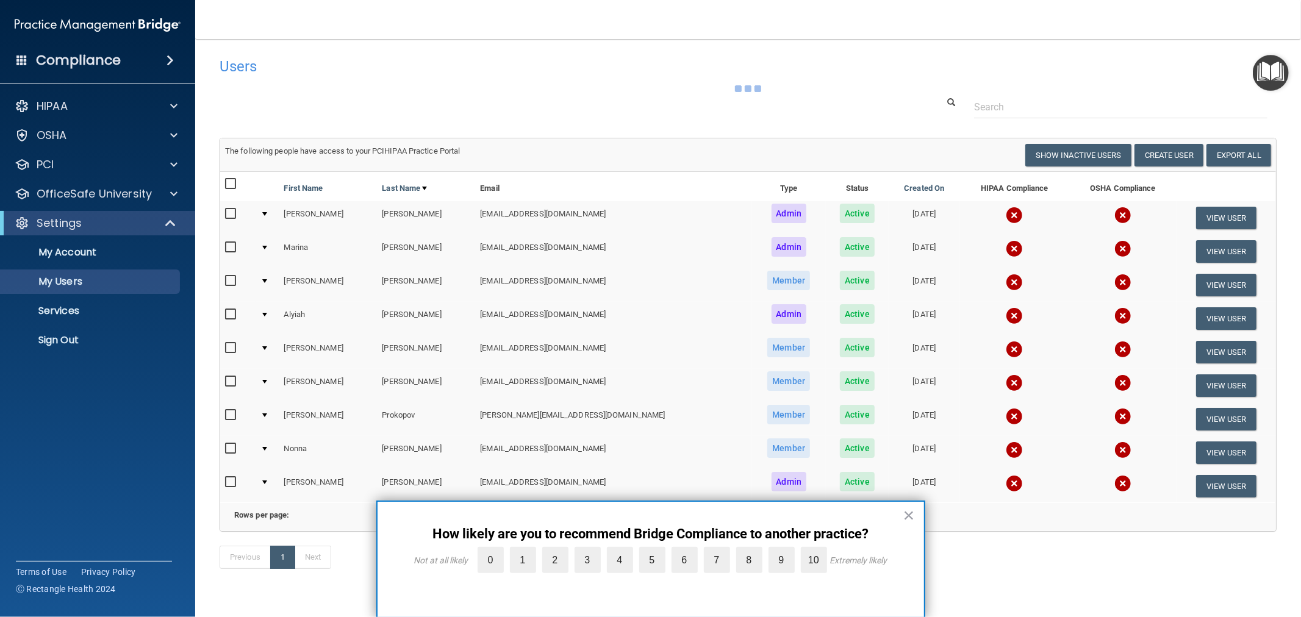
click at [1005, 447] on img at bounding box center [1013, 449] width 17 height 17
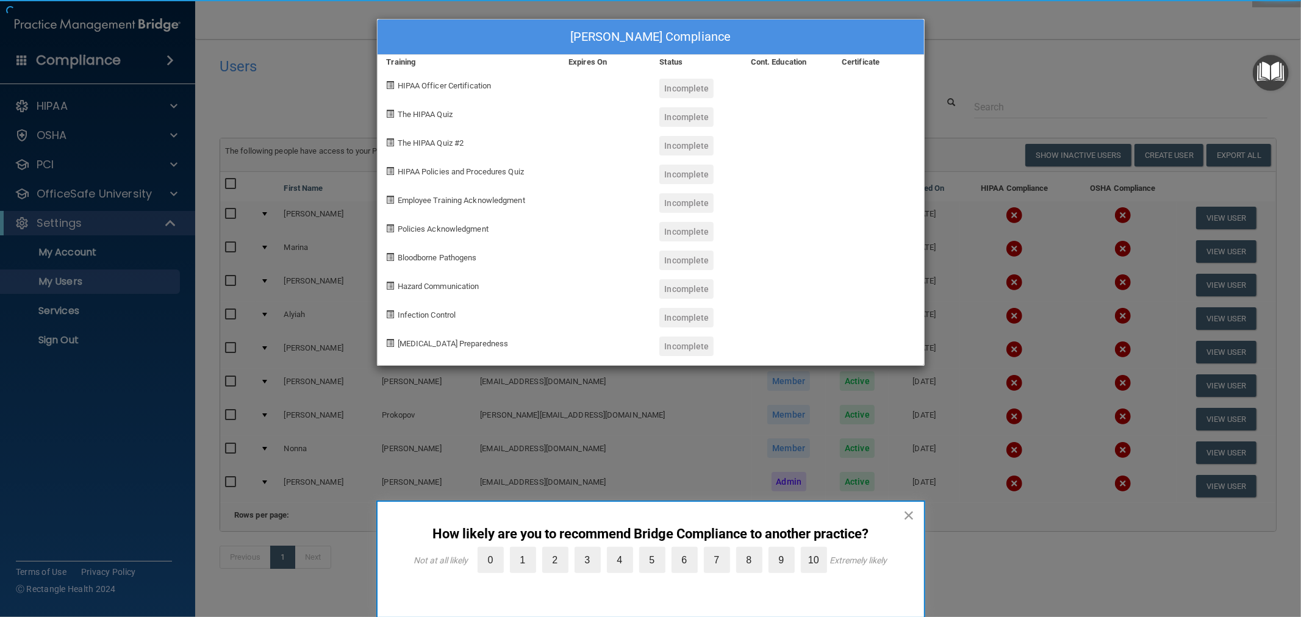
click at [907, 514] on button "×" at bounding box center [909, 515] width 12 height 20
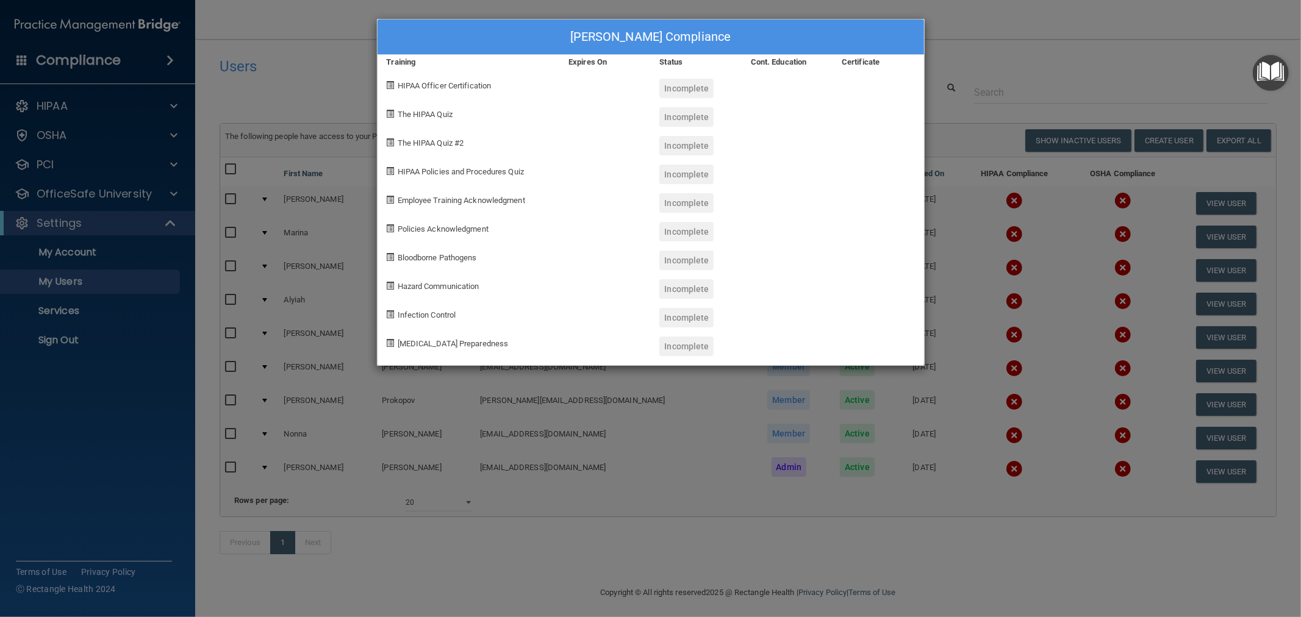
click at [165, 351] on div "Nonna Stutzman's Compliance Training Expires On Status Cont. Education Certific…" at bounding box center [650, 308] width 1301 height 617
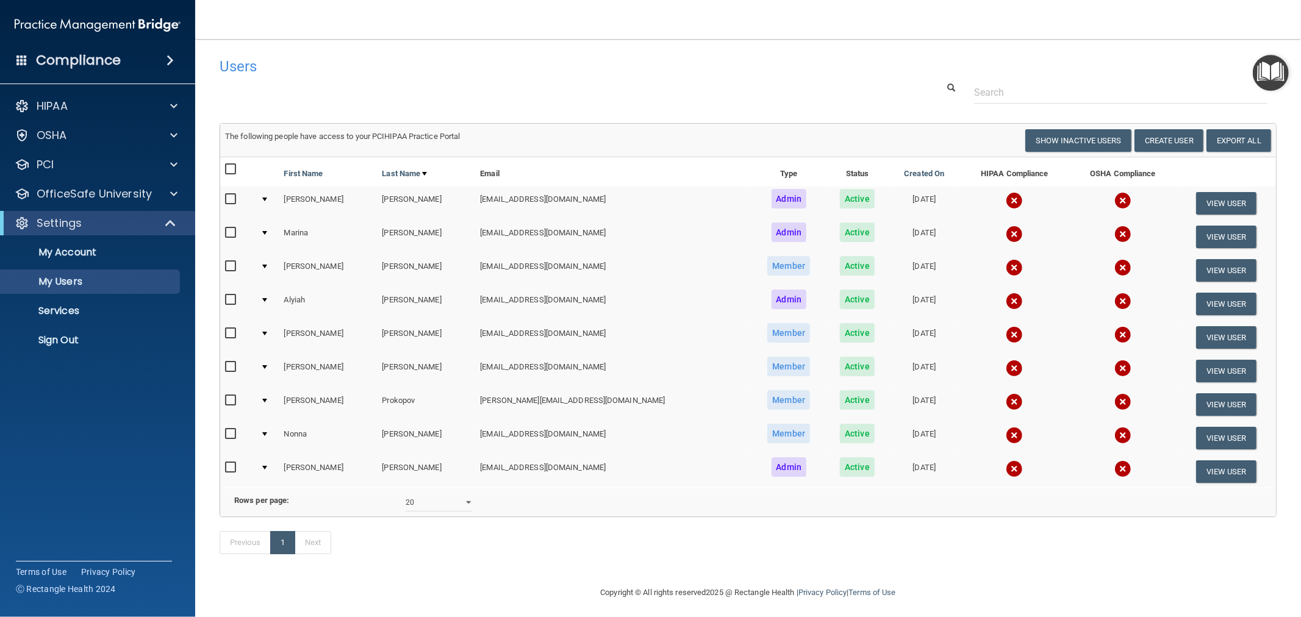
click at [57, 327] on ul "My Account My Users Services Sign Out" at bounding box center [98, 293] width 221 height 117
click at [59, 340] on p "Sign Out" at bounding box center [91, 340] width 166 height 12
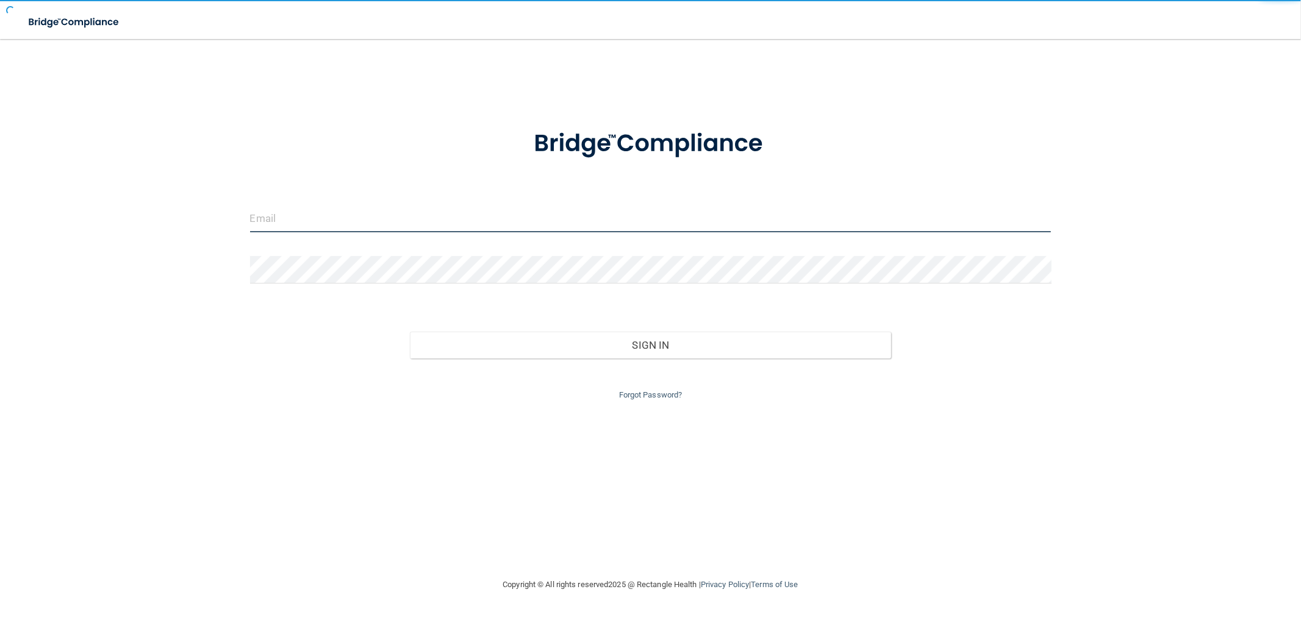
type input "[EMAIL_ADDRESS][DOMAIN_NAME]"
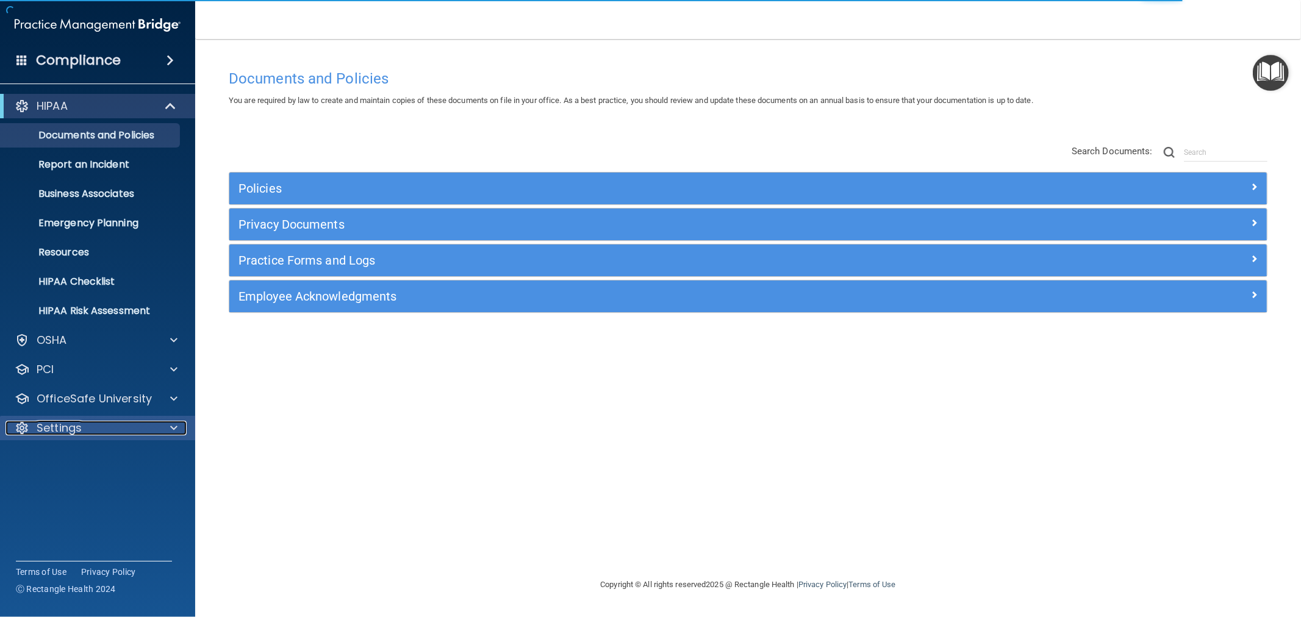
click at [57, 422] on p "Settings" at bounding box center [59, 428] width 45 height 15
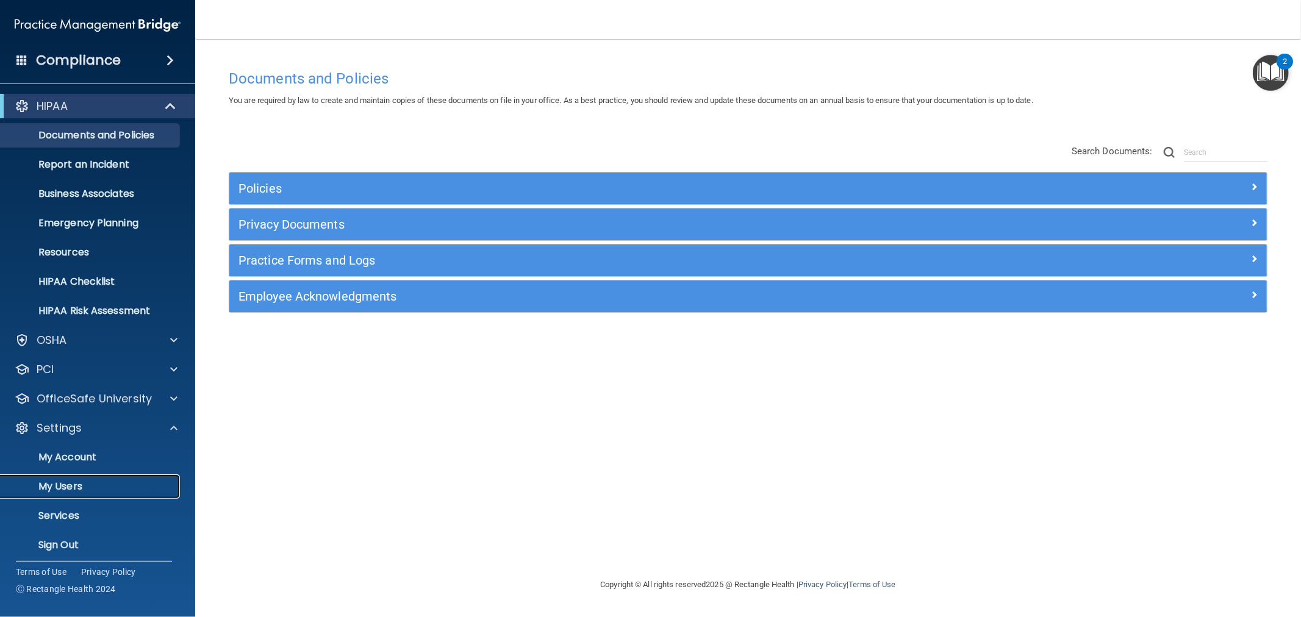
click at [68, 480] on p "My Users" at bounding box center [91, 486] width 166 height 12
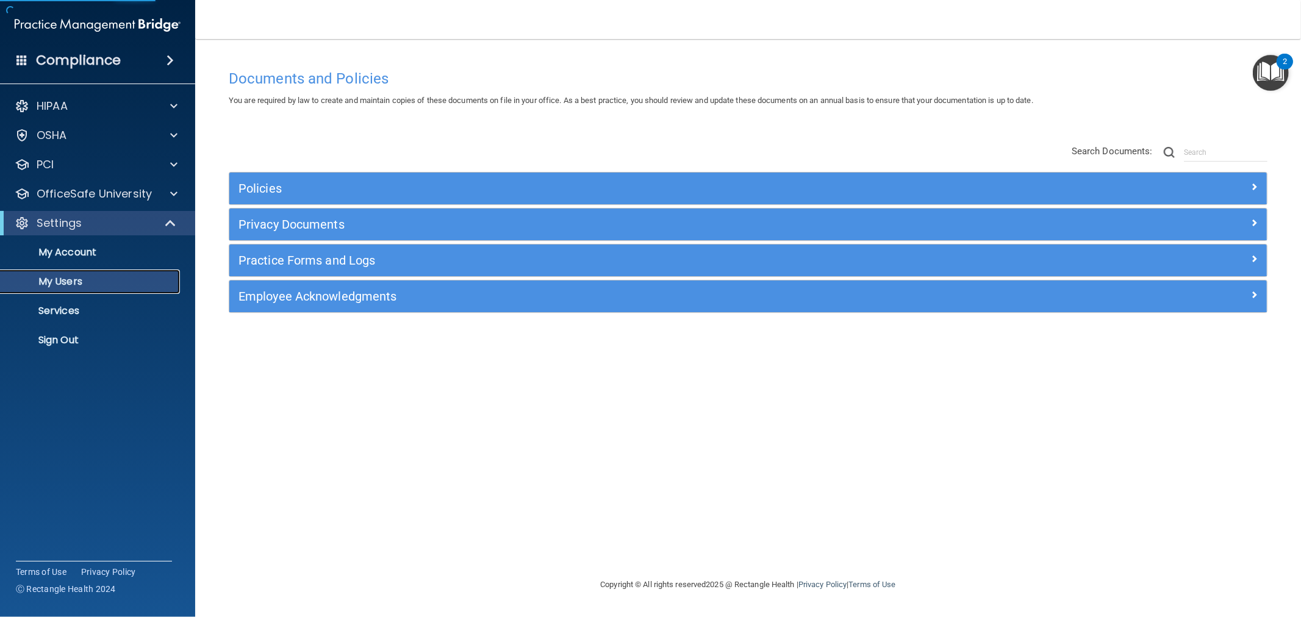
select select "20"
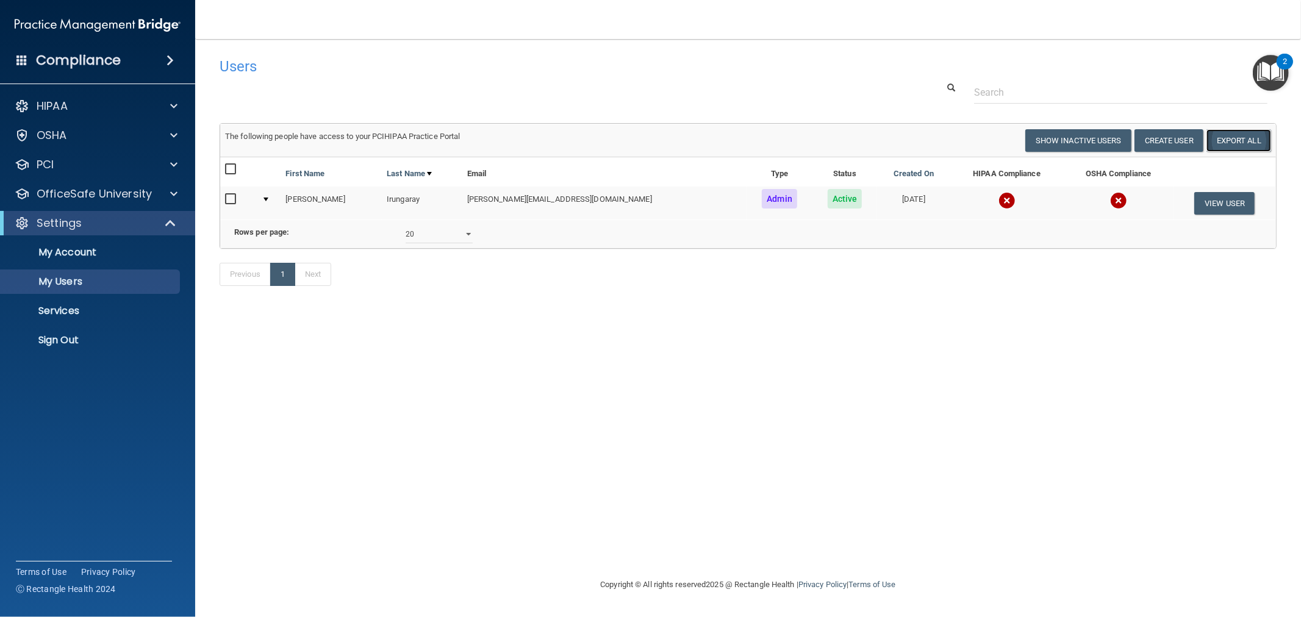
click at [1240, 143] on link "Export All" at bounding box center [1238, 140] width 65 height 23
click at [72, 338] on p "Sign Out" at bounding box center [91, 340] width 166 height 12
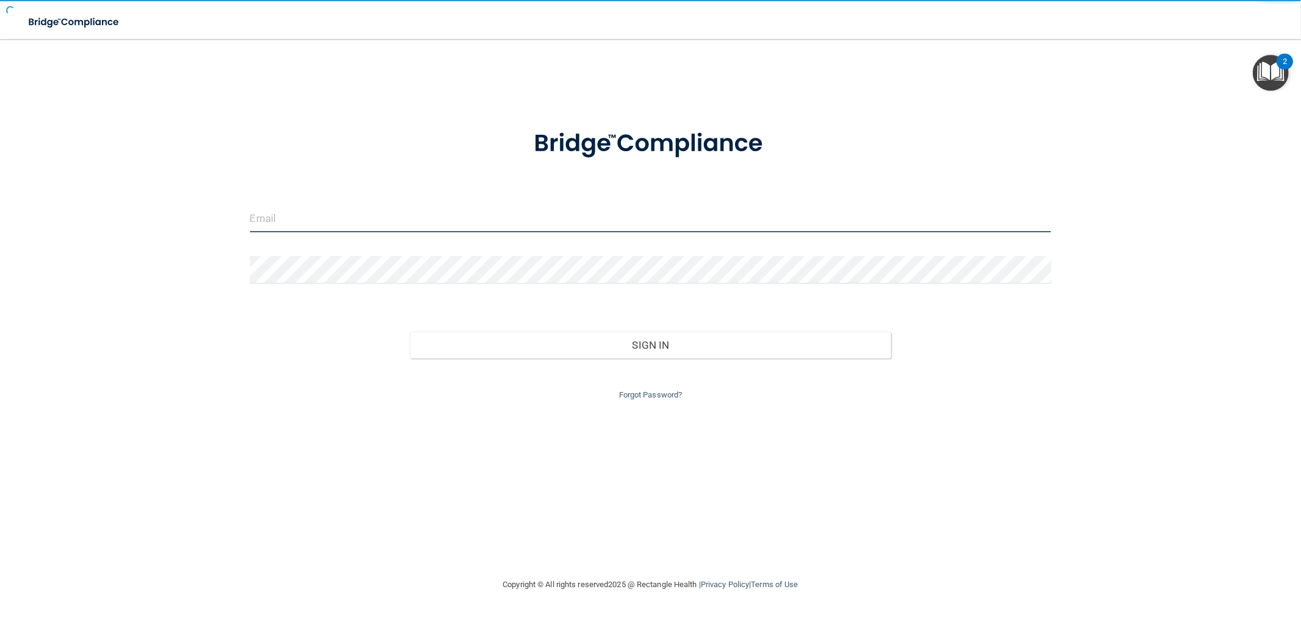
type input "[EMAIL_ADDRESS][DOMAIN_NAME]"
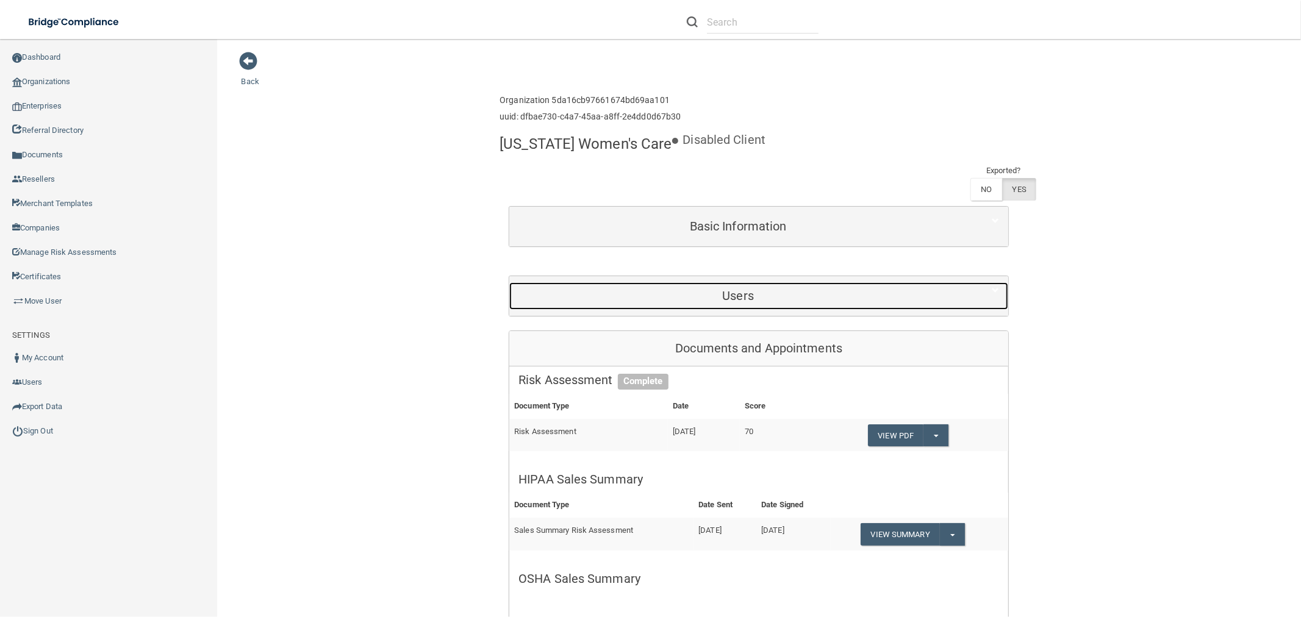
click at [751, 289] on h5 "Users" at bounding box center [737, 295] width 439 height 13
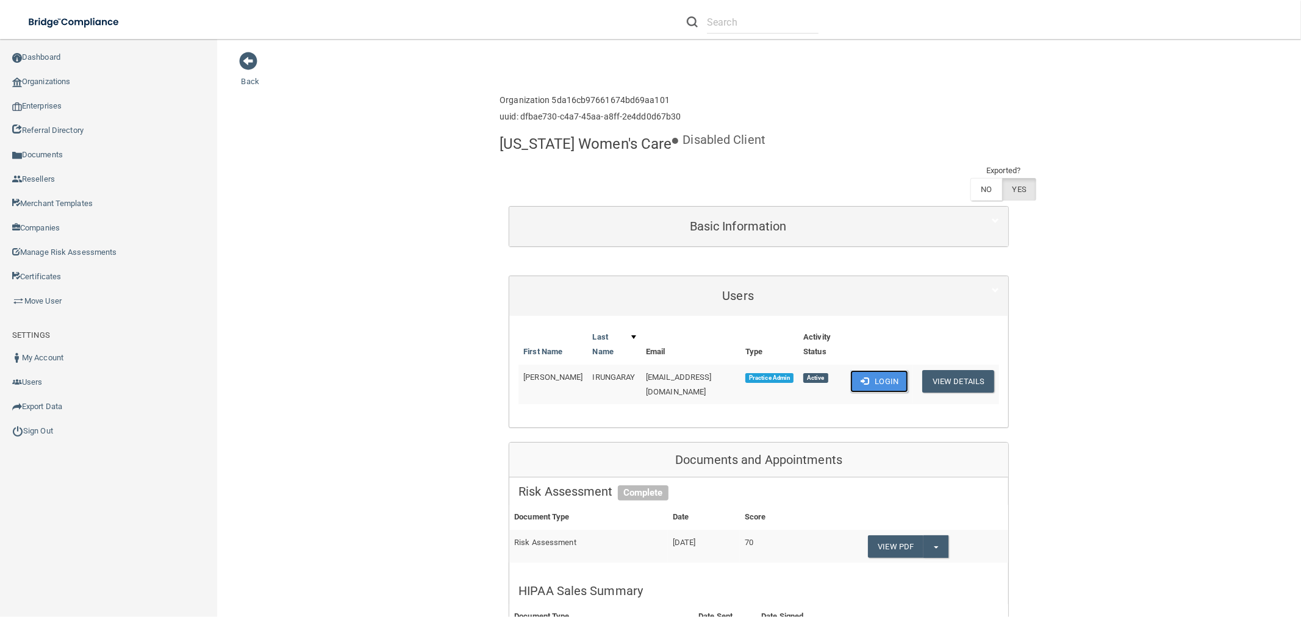
click at [889, 370] on button "Login" at bounding box center [879, 381] width 58 height 23
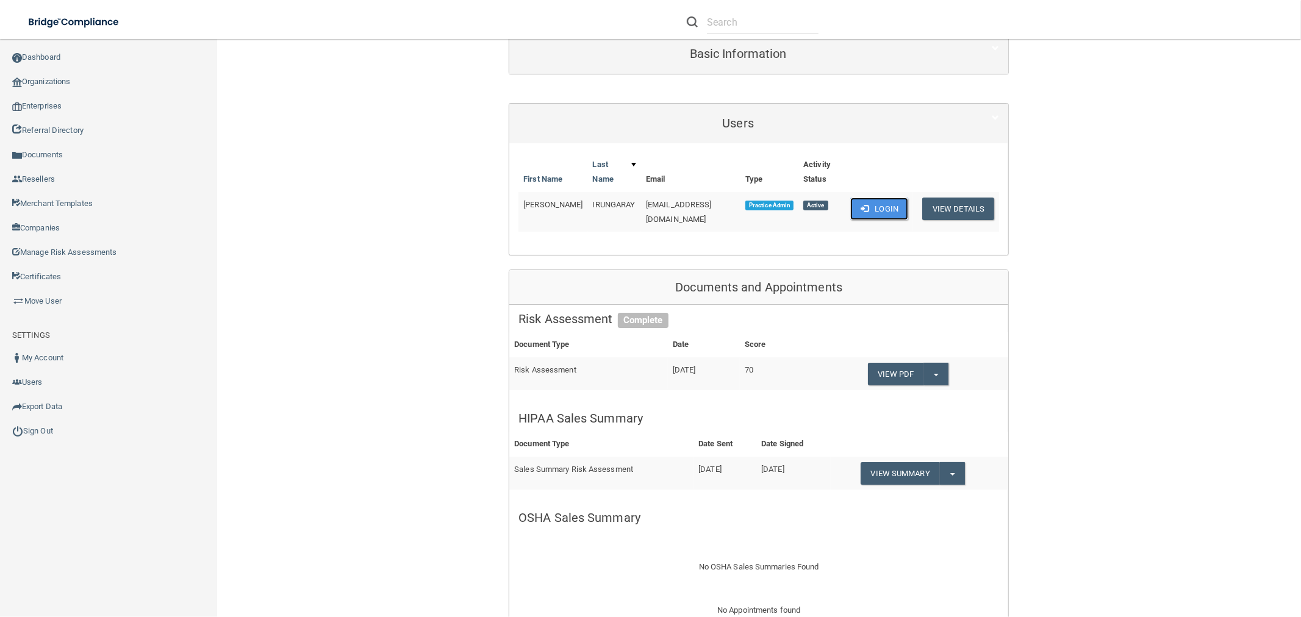
scroll to position [338, 0]
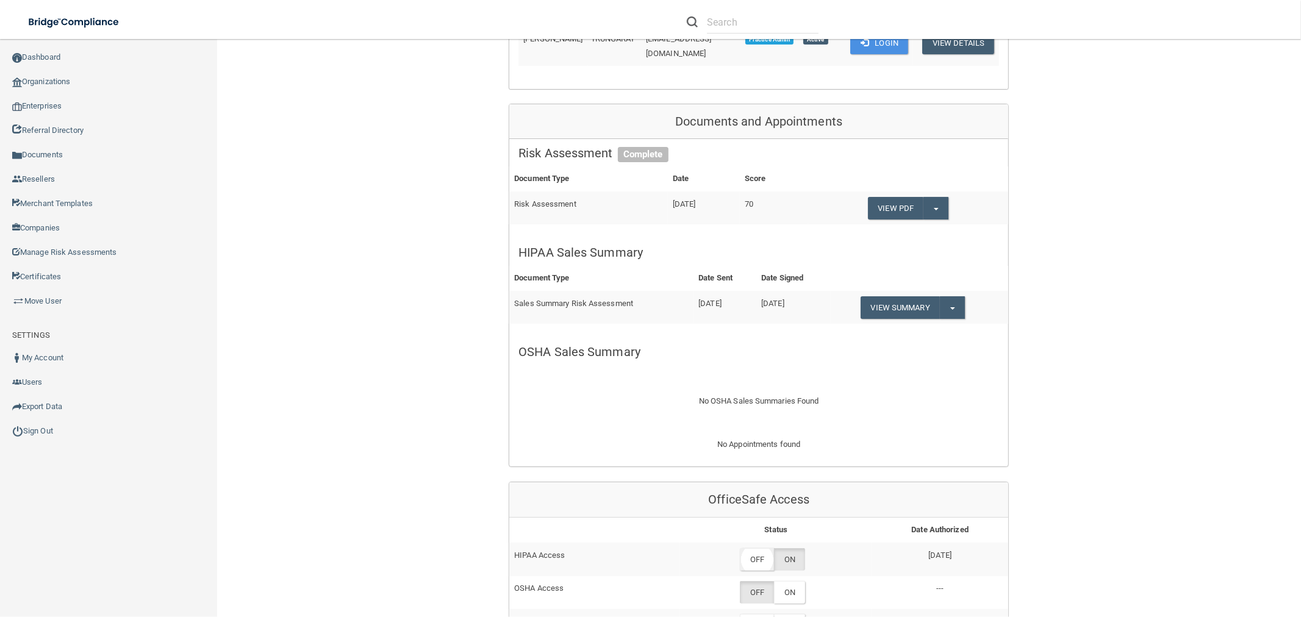
click at [757, 548] on label "OFF" at bounding box center [757, 559] width 34 height 23
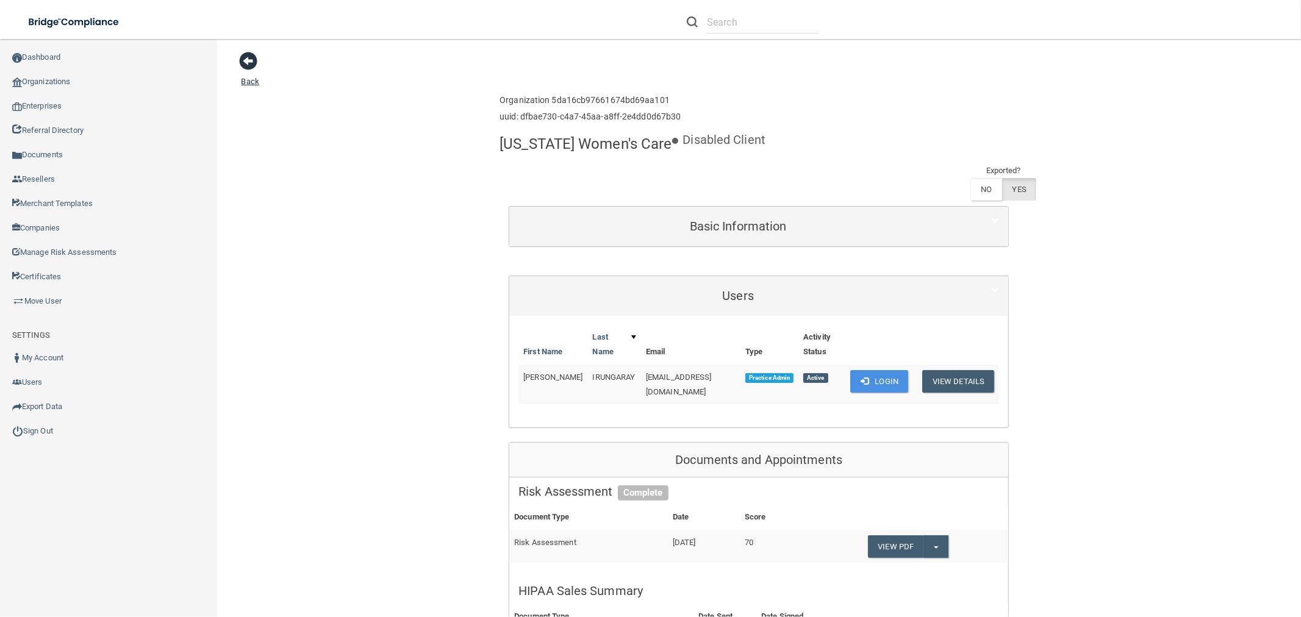
click at [253, 59] on span at bounding box center [249, 61] width 18 height 18
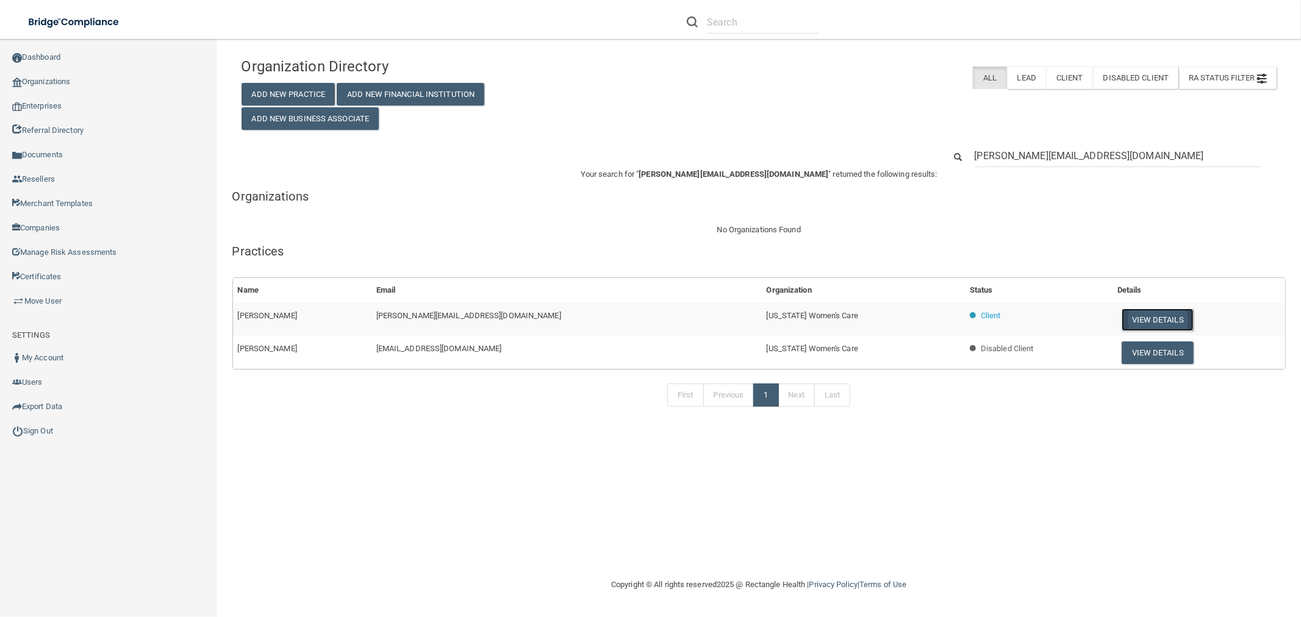
click at [1121, 320] on button "View Details" at bounding box center [1157, 320] width 72 height 23
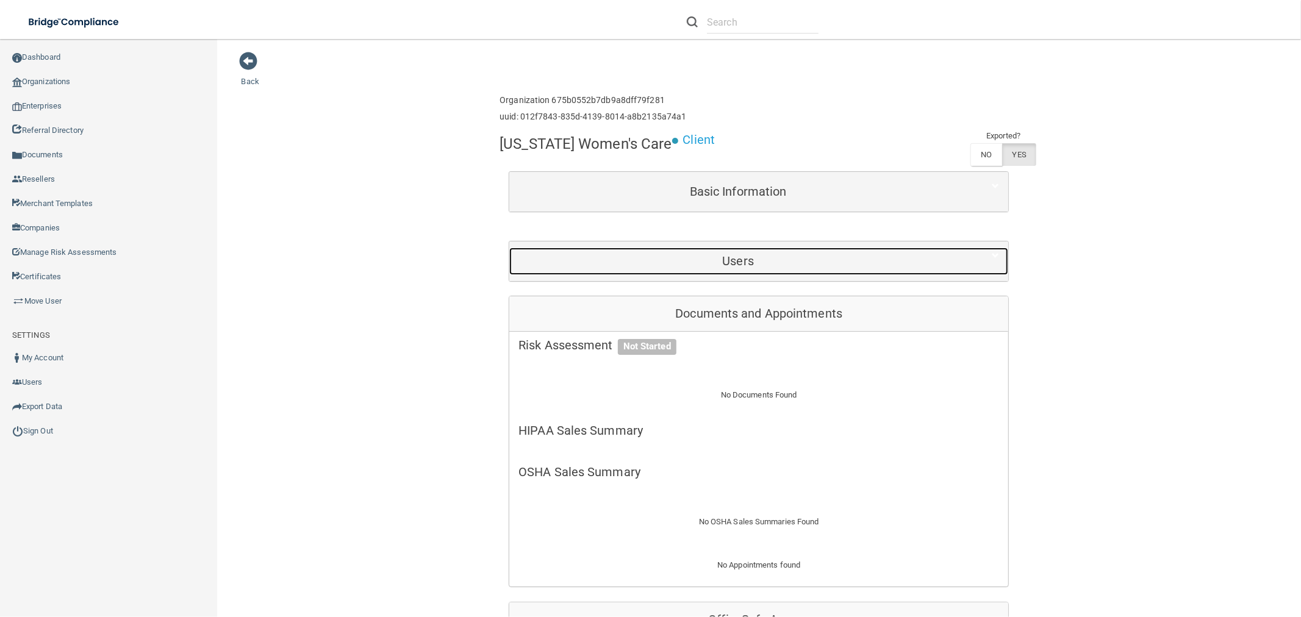
click at [678, 257] on h5 "Users" at bounding box center [737, 260] width 439 height 13
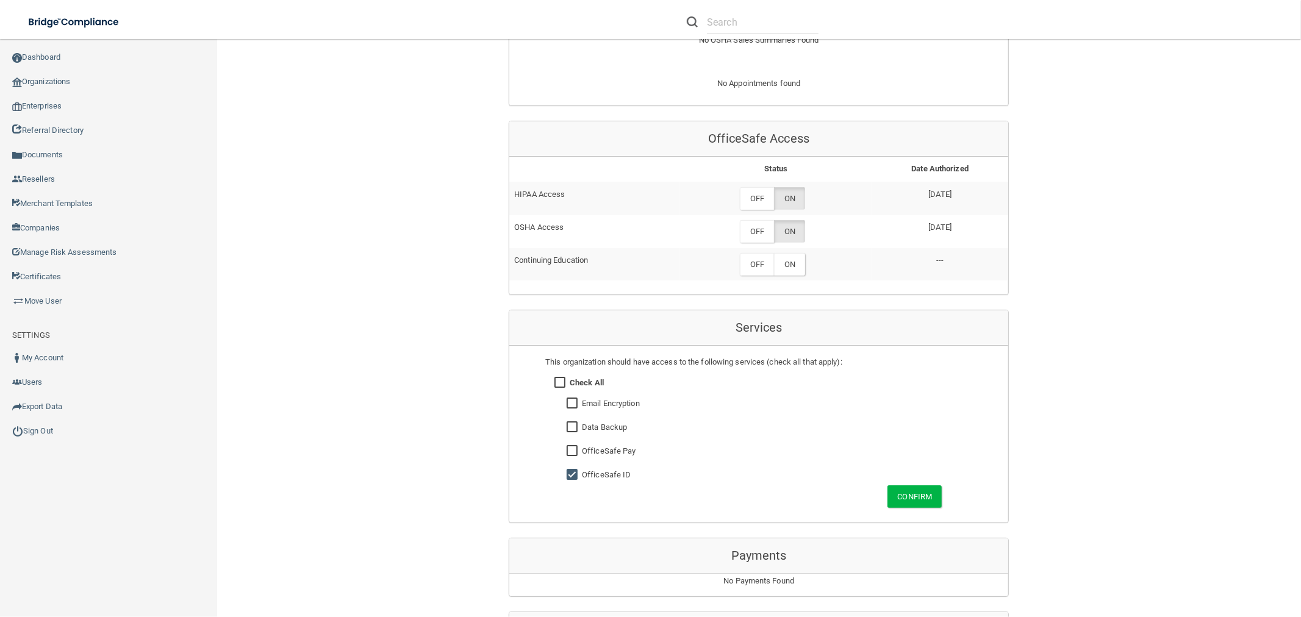
scroll to position [610, 0]
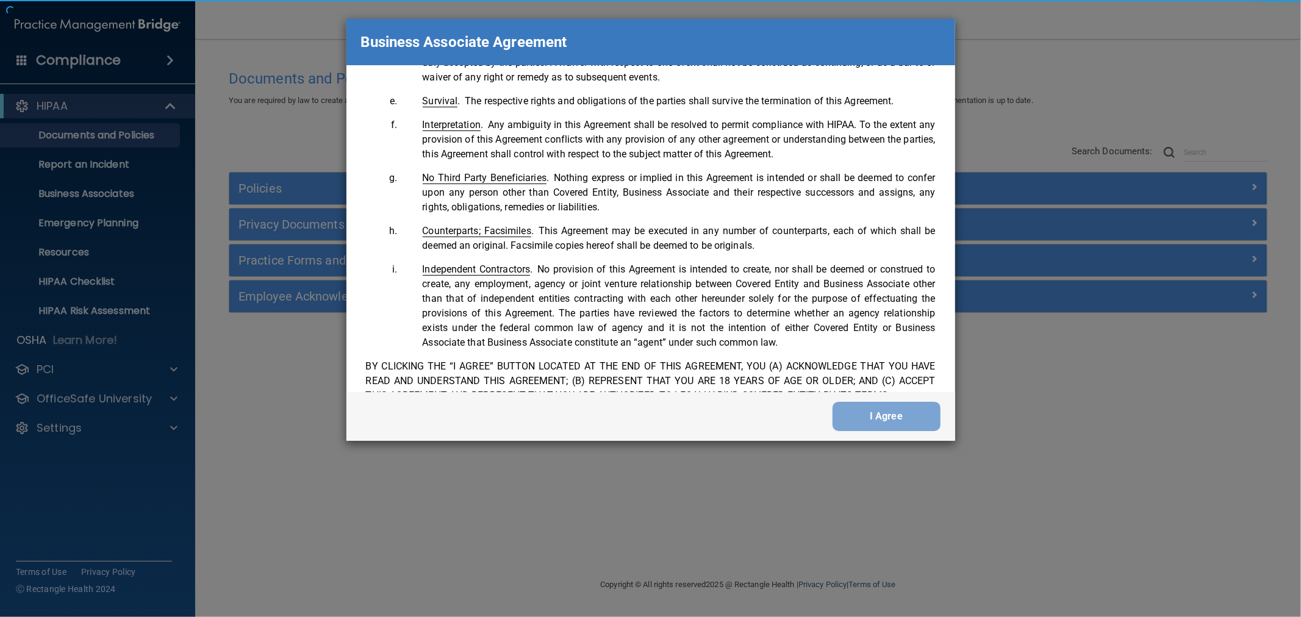
scroll to position [2500, 0]
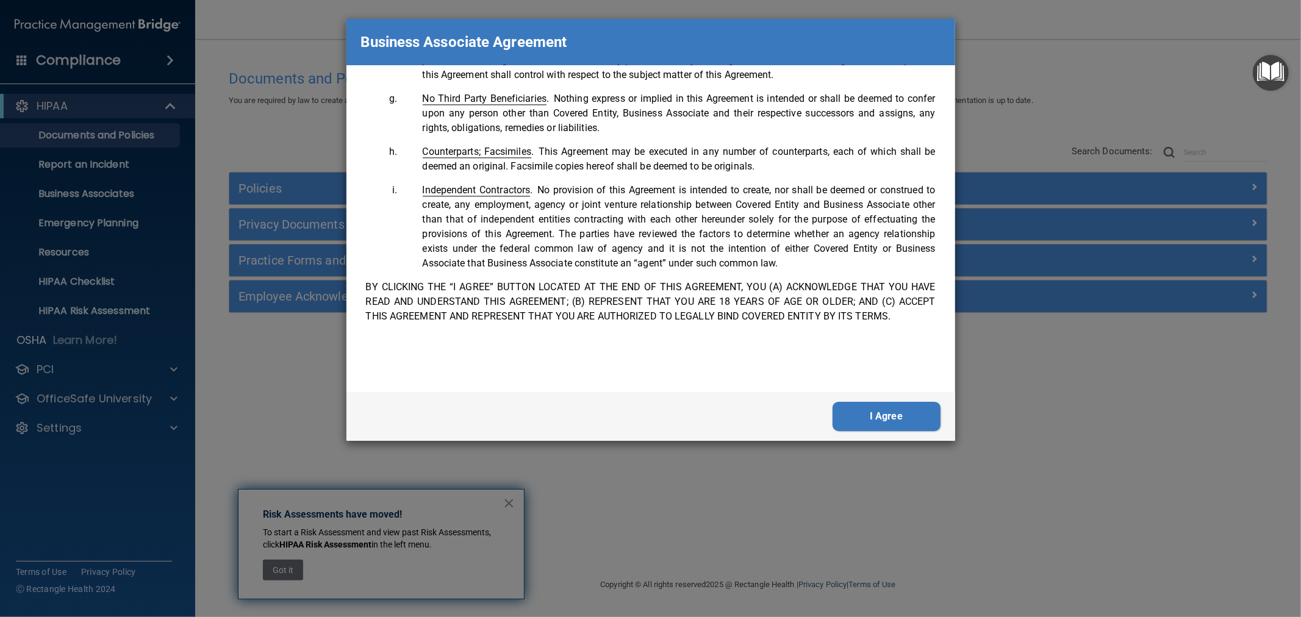
click at [925, 410] on button "I Agree" at bounding box center [886, 416] width 108 height 29
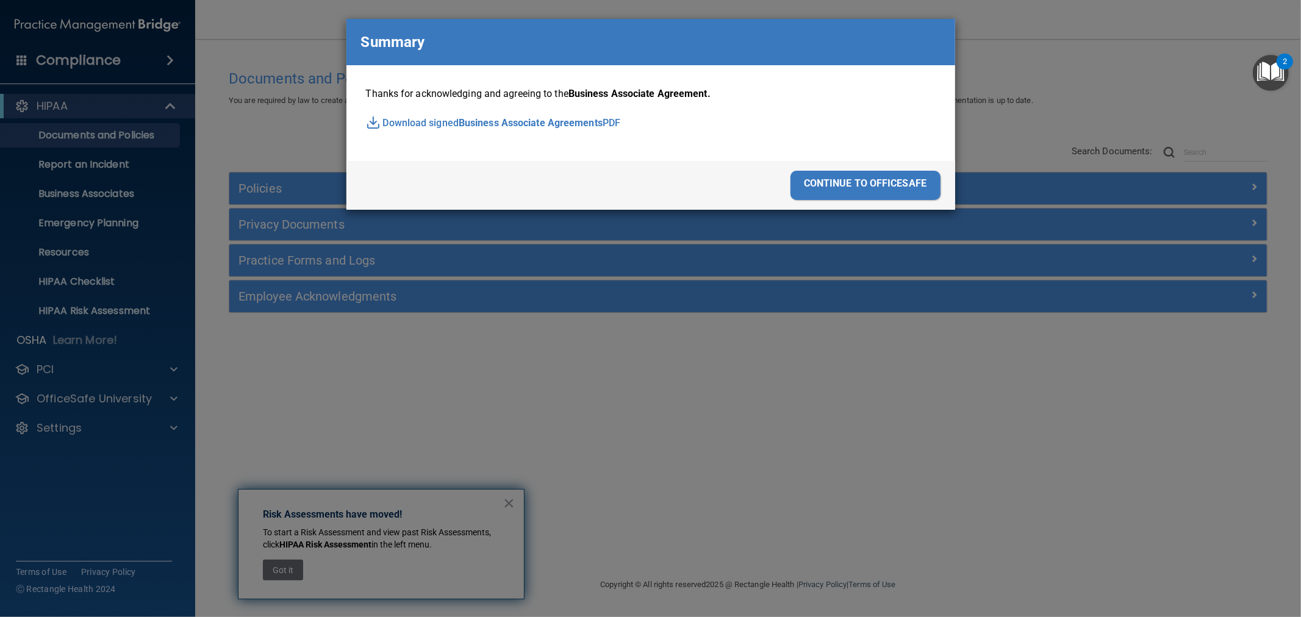
click at [873, 183] on div "continue to officesafe" at bounding box center [865, 185] width 150 height 29
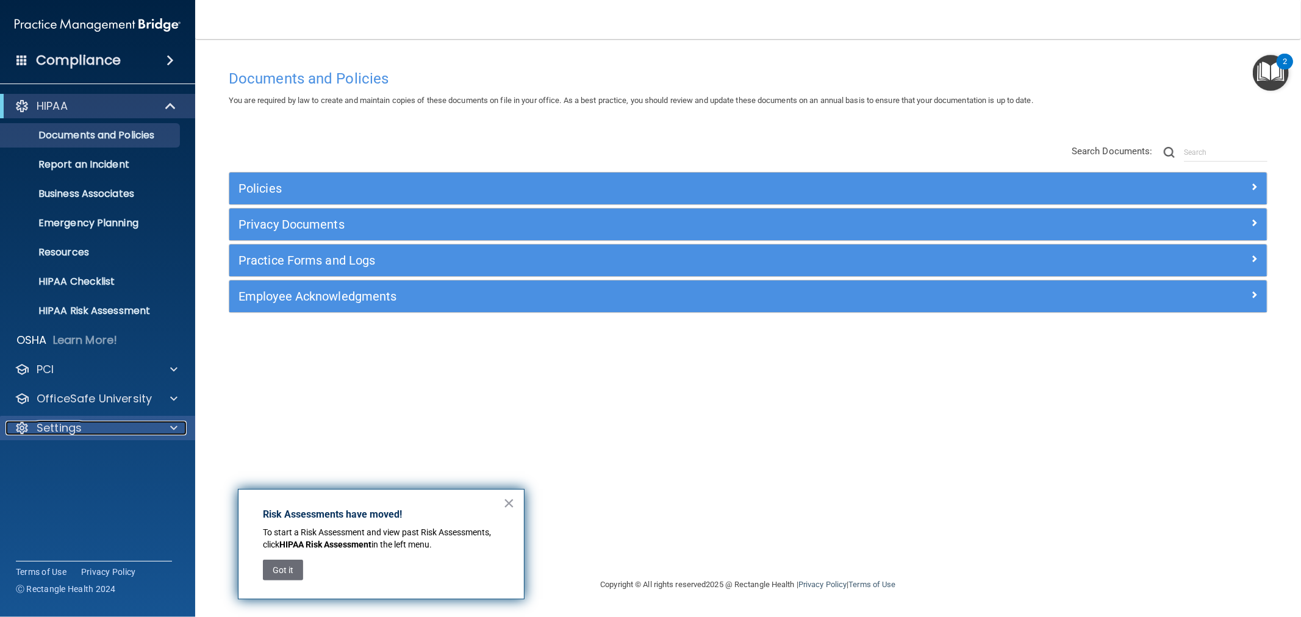
click at [65, 432] on p "Settings" at bounding box center [59, 428] width 45 height 15
click at [52, 490] on p "My Users" at bounding box center [91, 486] width 166 height 12
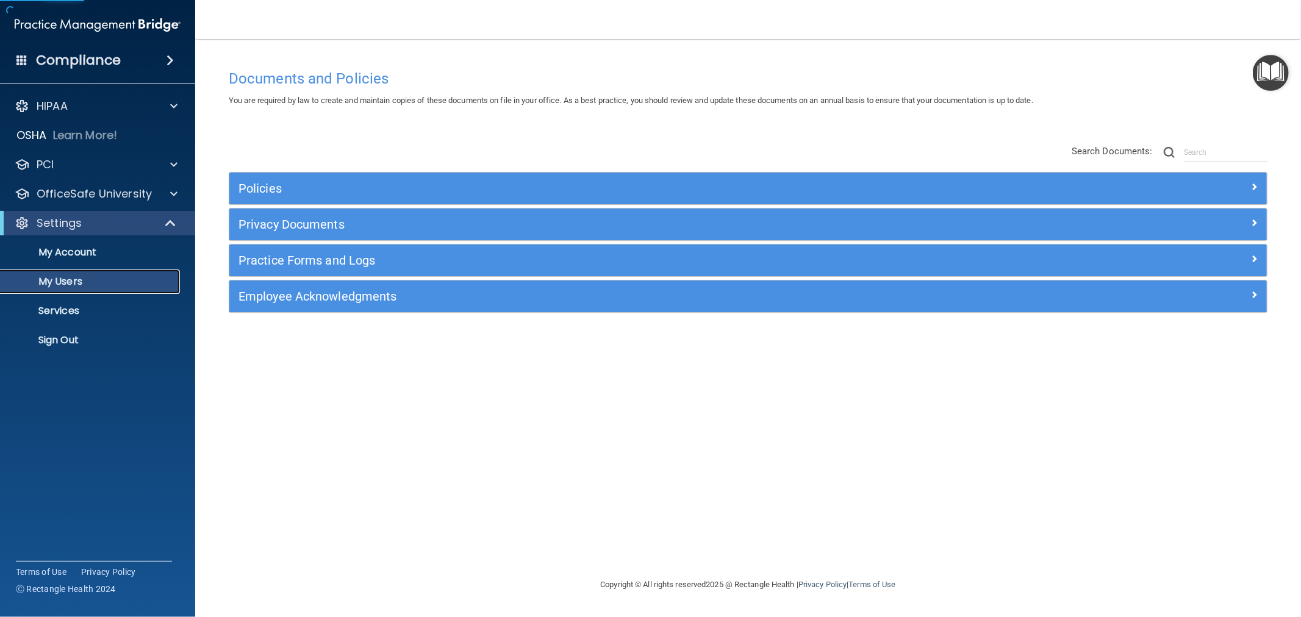
select select "20"
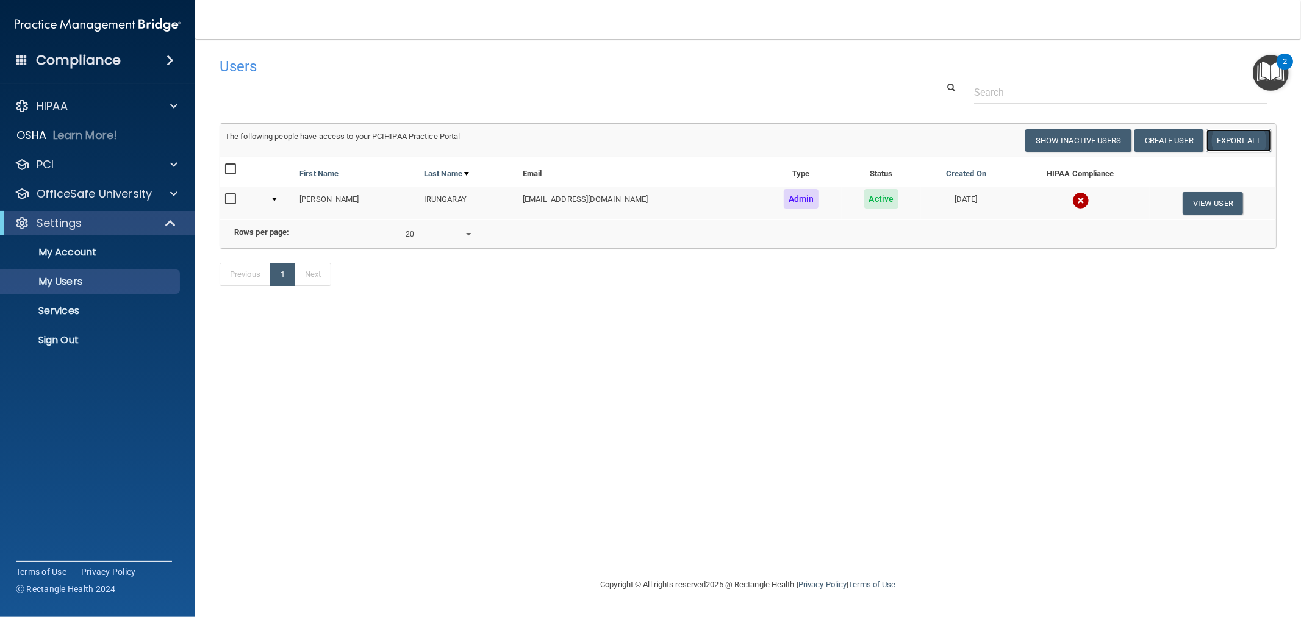
click at [1211, 141] on link "Export All" at bounding box center [1238, 140] width 65 height 23
click at [54, 340] on p "Sign Out" at bounding box center [91, 340] width 166 height 12
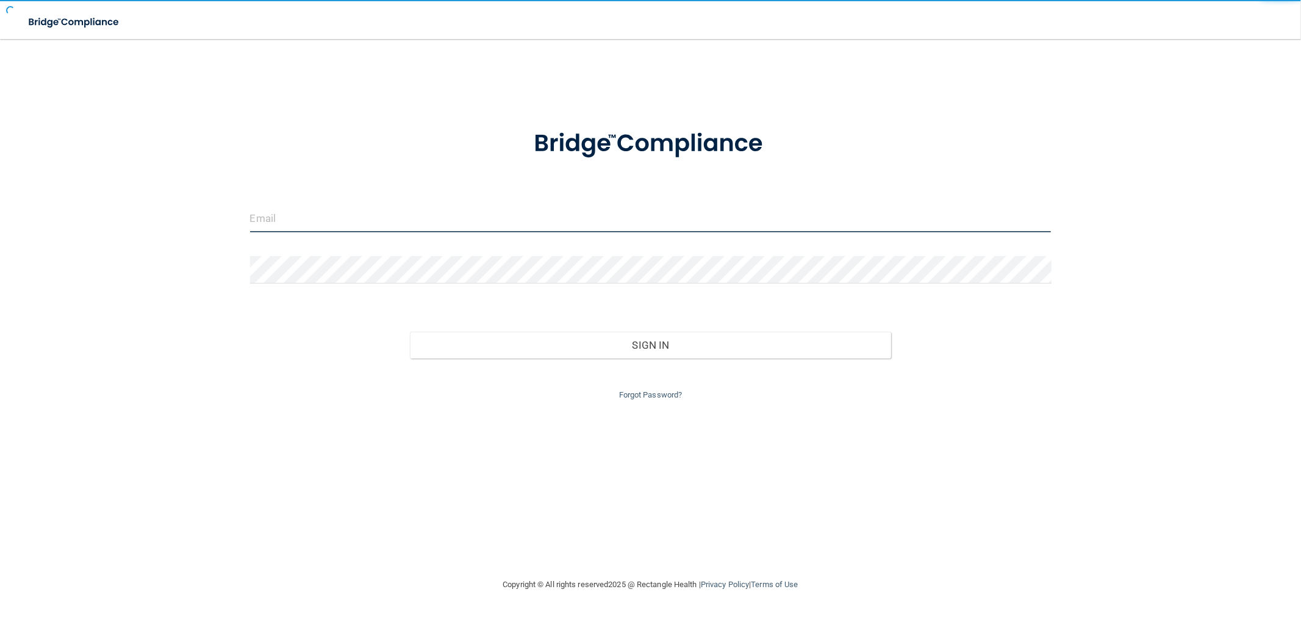
type input "[EMAIL_ADDRESS][DOMAIN_NAME]"
